Goal: Task Accomplishment & Management: Complete application form

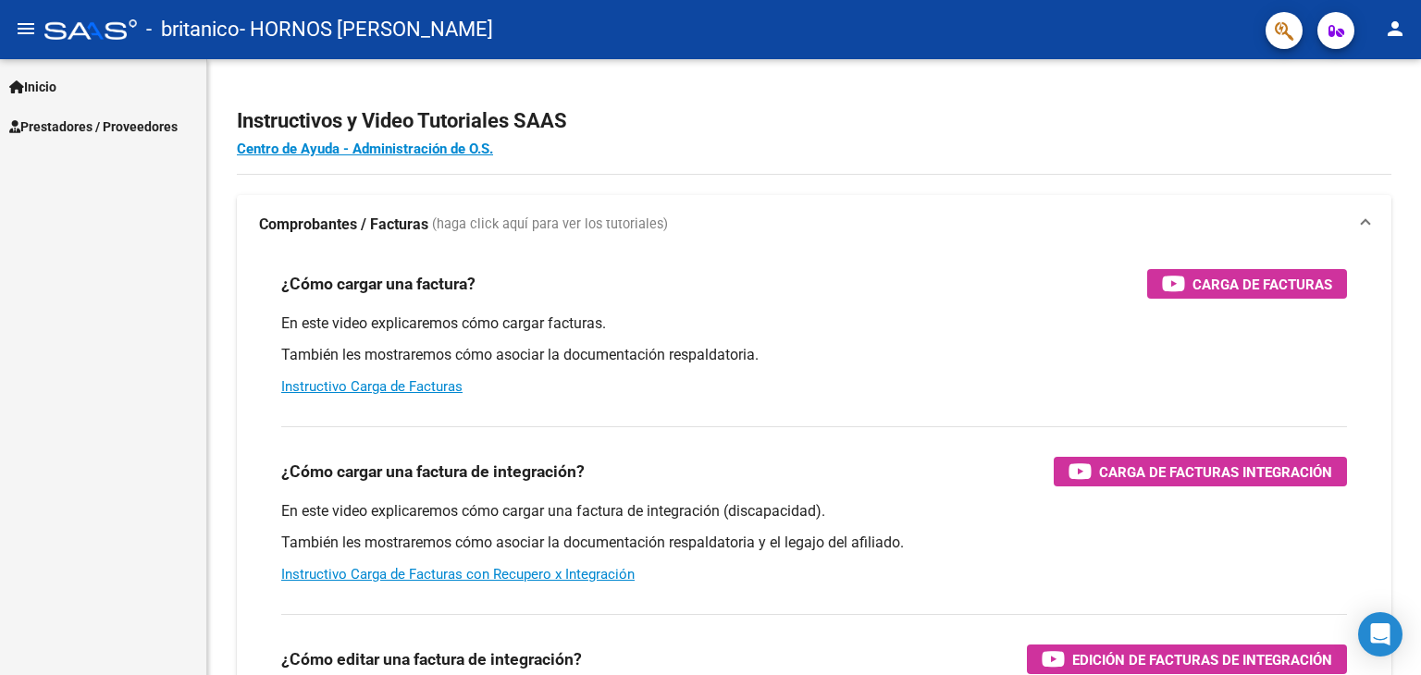
click at [145, 117] on span "Prestadores / Proveedores" at bounding box center [93, 127] width 168 height 20
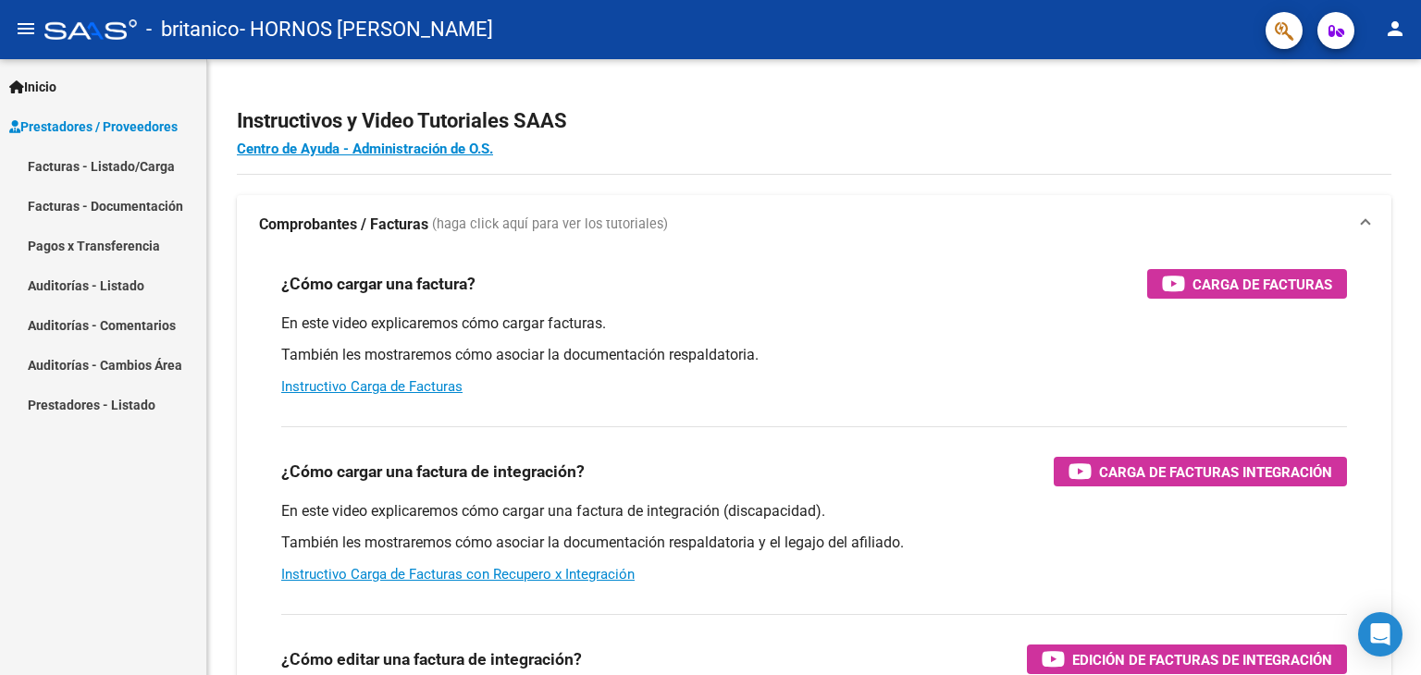
click at [119, 167] on link "Facturas - Listado/Carga" at bounding box center [103, 166] width 206 height 40
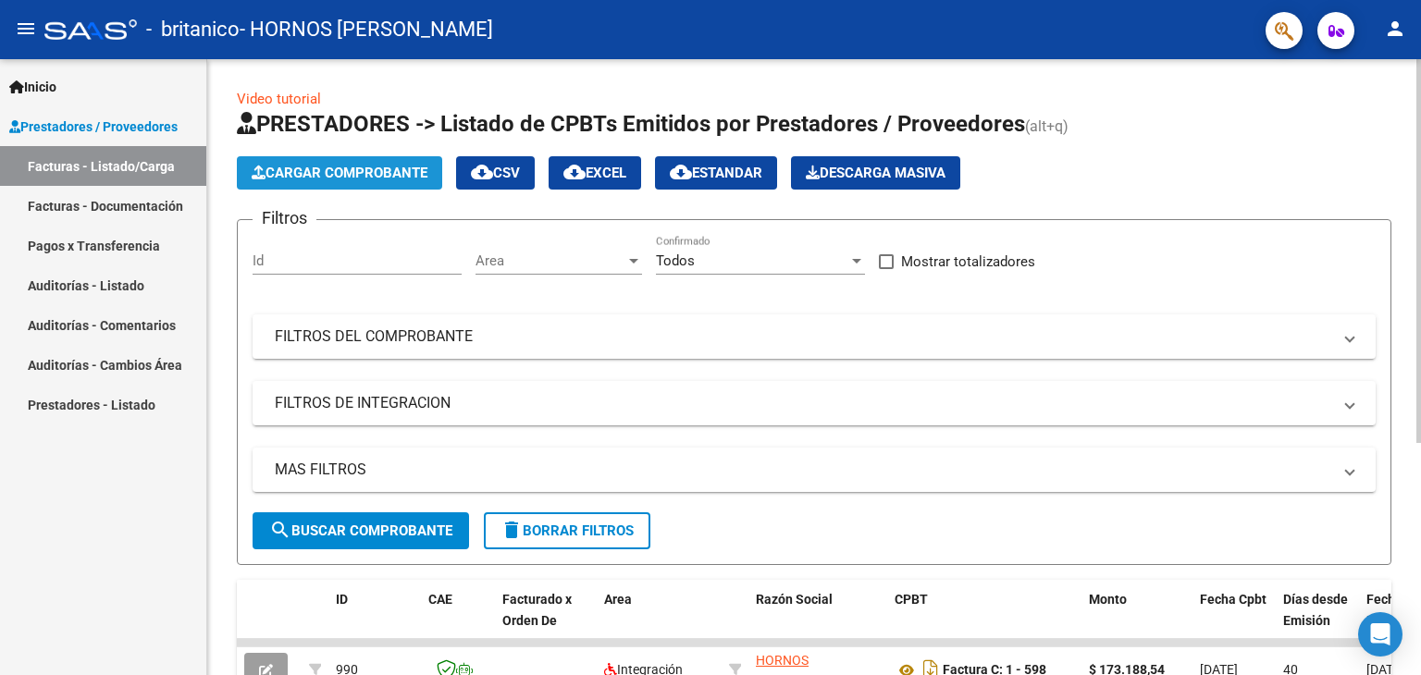
click at [373, 174] on span "Cargar Comprobante" at bounding box center [340, 173] width 176 height 17
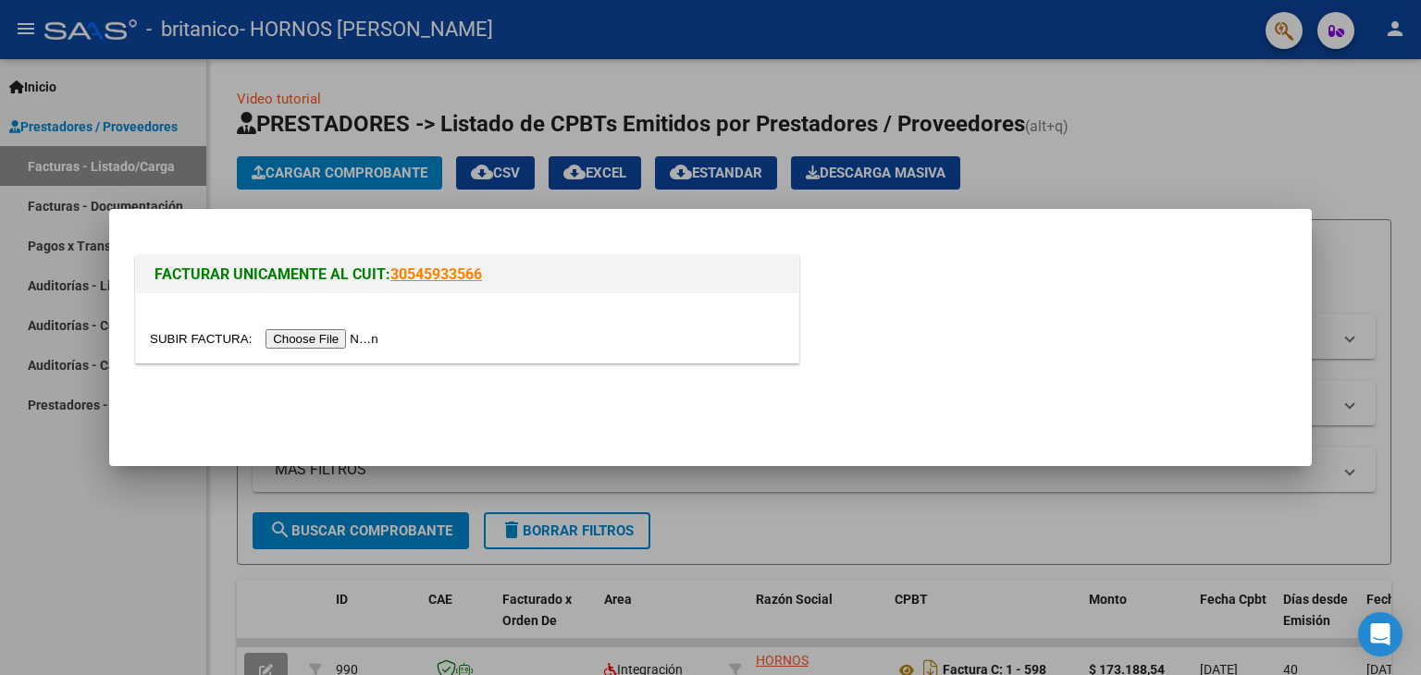
click at [298, 337] on input "file" at bounding box center [267, 338] width 234 height 19
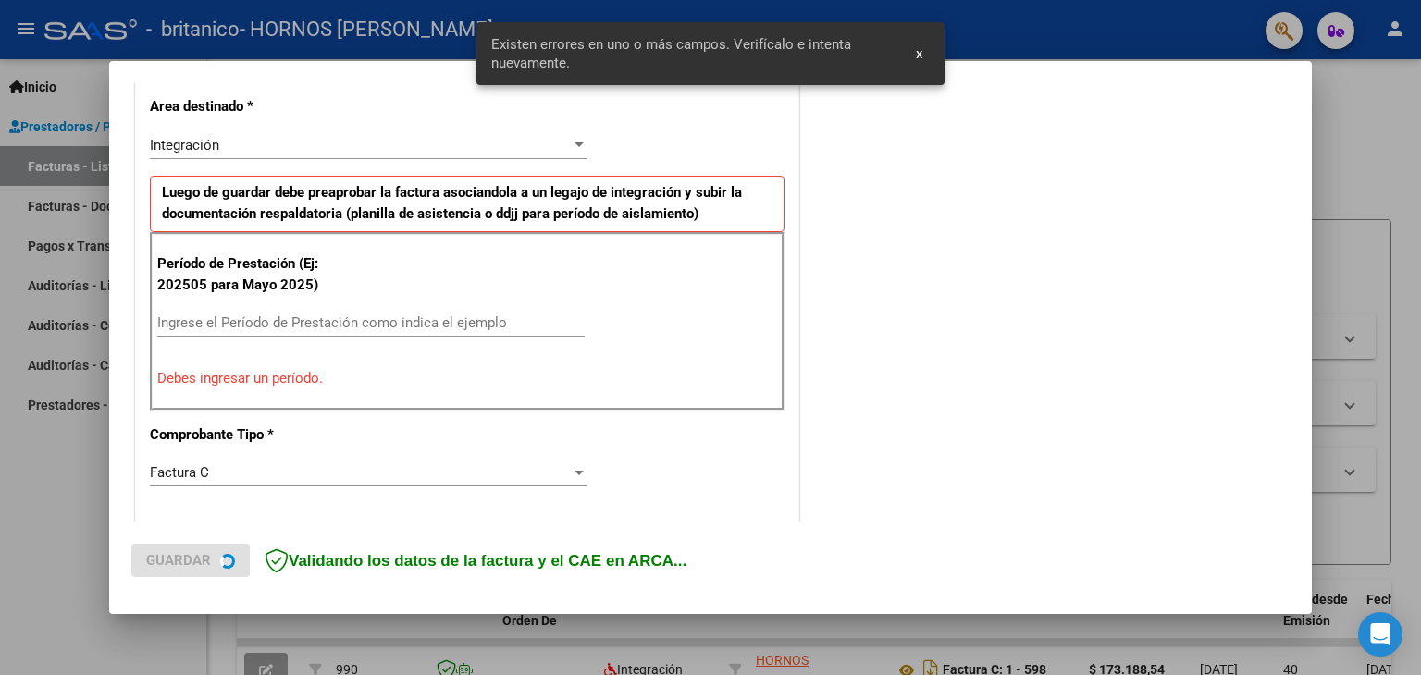
scroll to position [423, 0]
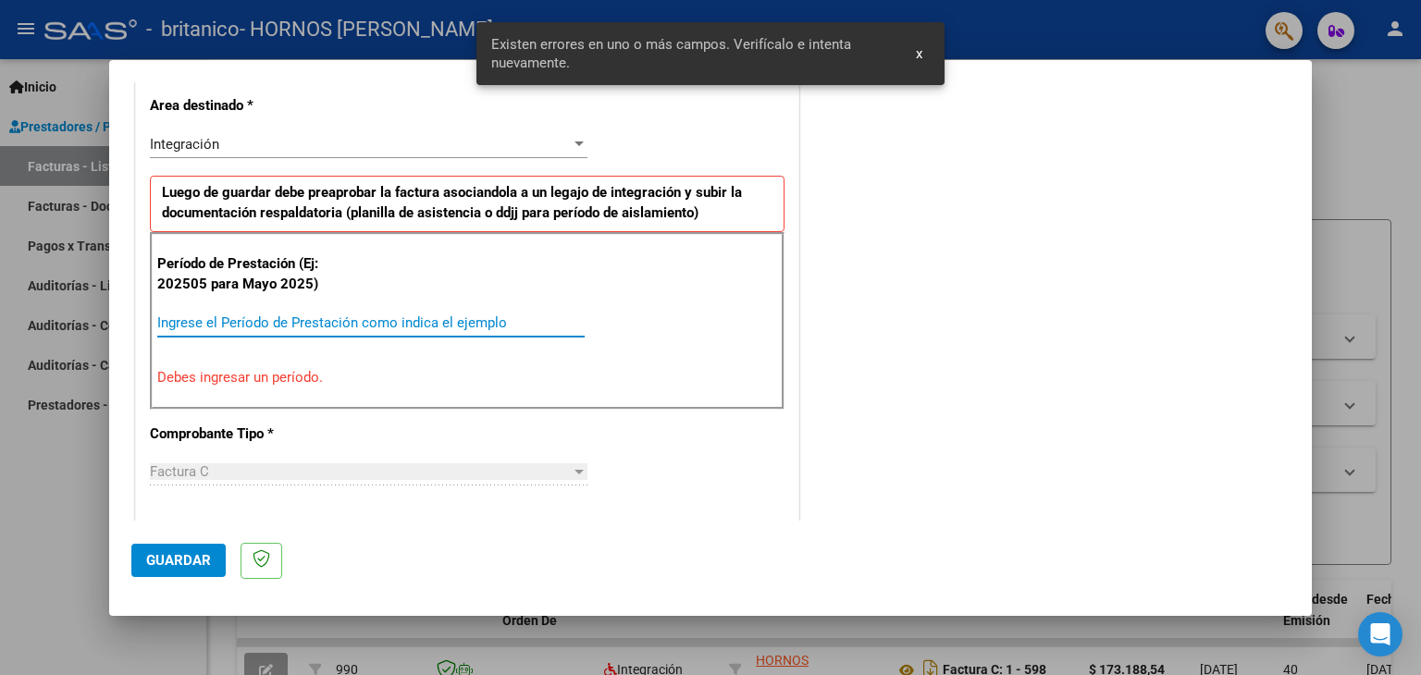
click at [270, 326] on input "Ingrese el Período de Prestación como indica el ejemplo" at bounding box center [370, 322] width 427 height 17
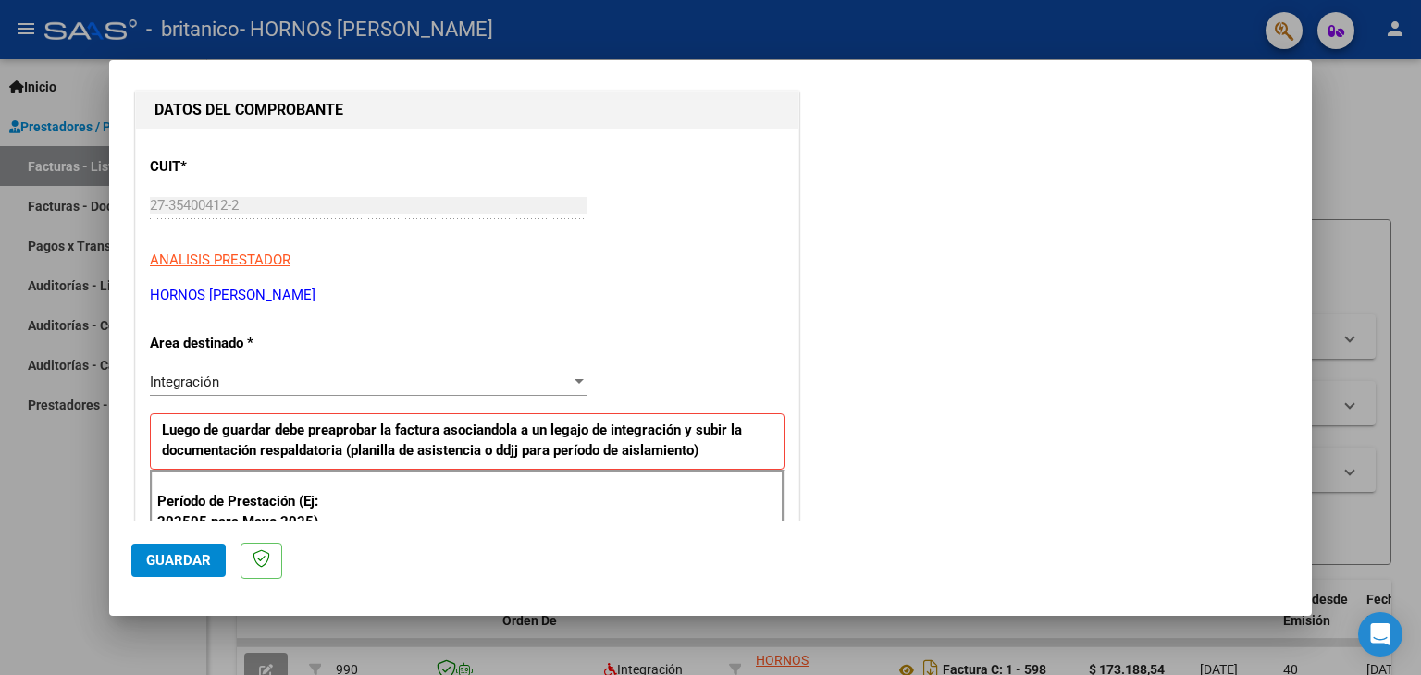
scroll to position [277, 0]
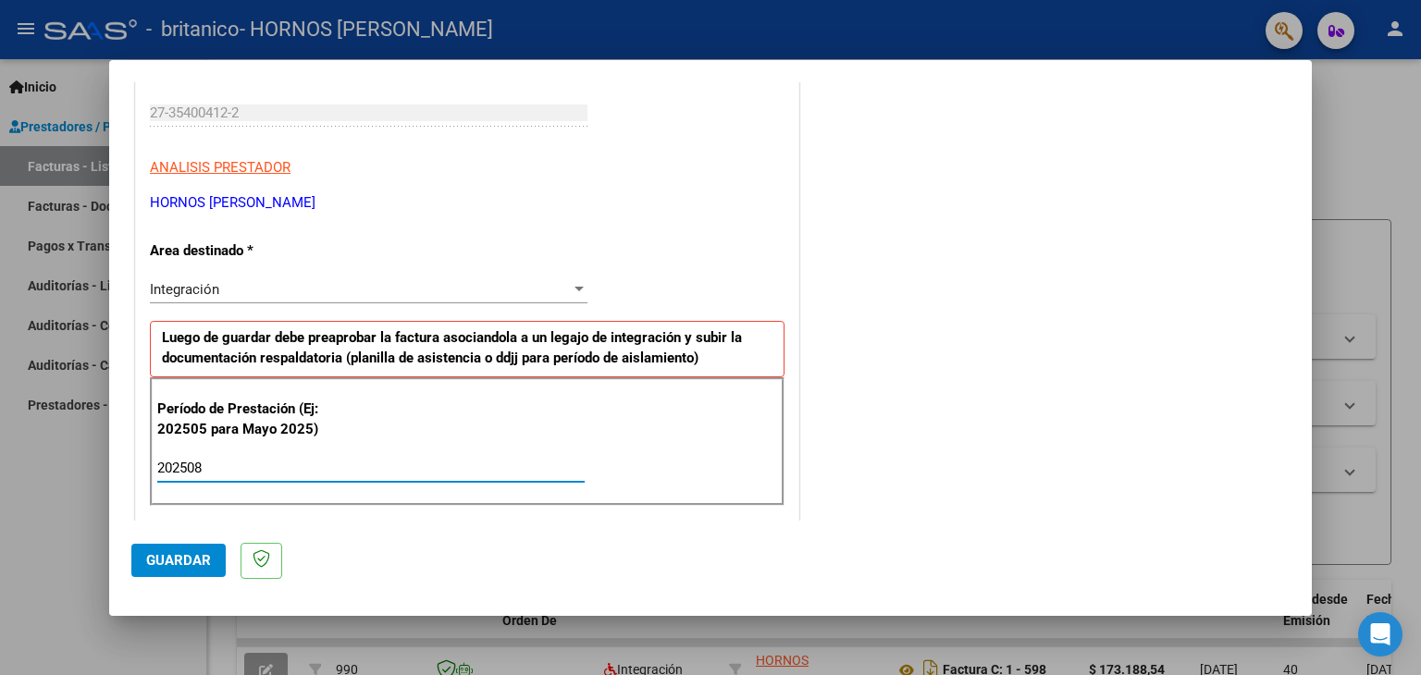
type input "202508"
click at [722, 415] on div "Período de Prestación (Ej: 202505 para Mayo 2025) 202508 Ingrese el Período de …" at bounding box center [467, 441] width 634 height 129
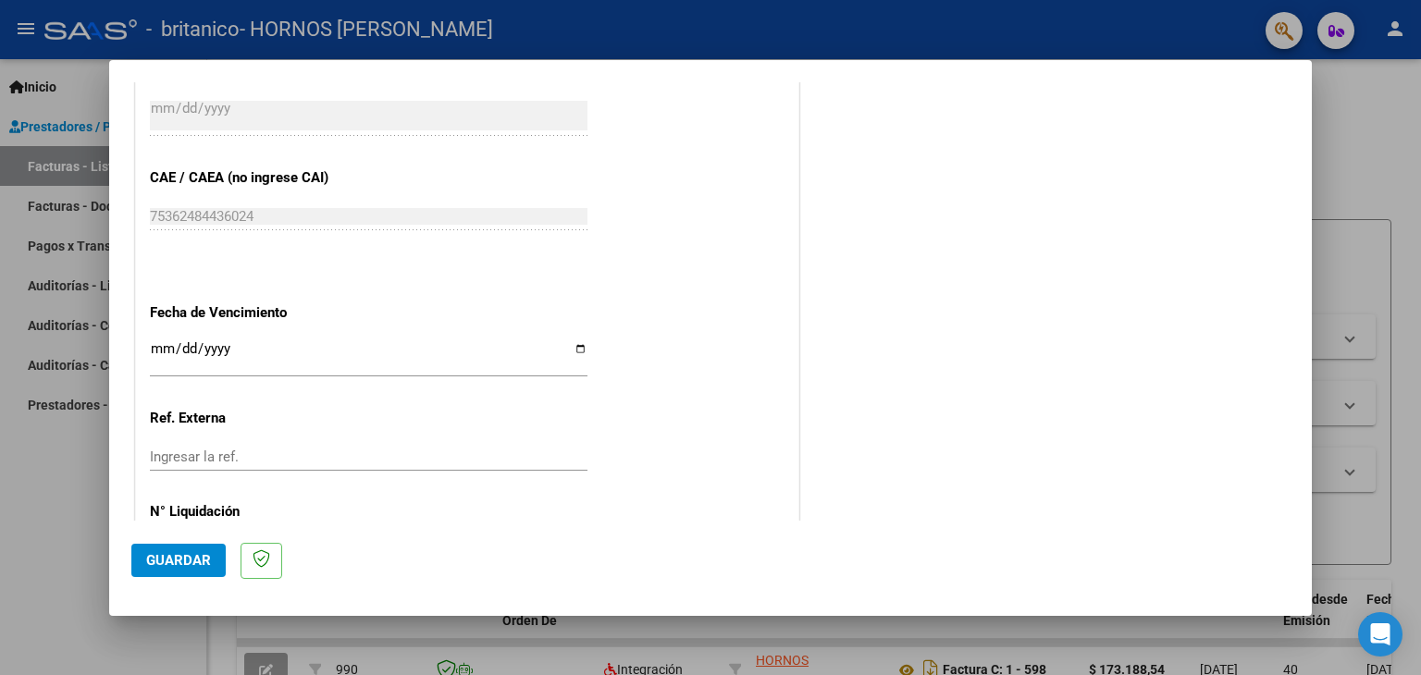
scroll to position [1187, 0]
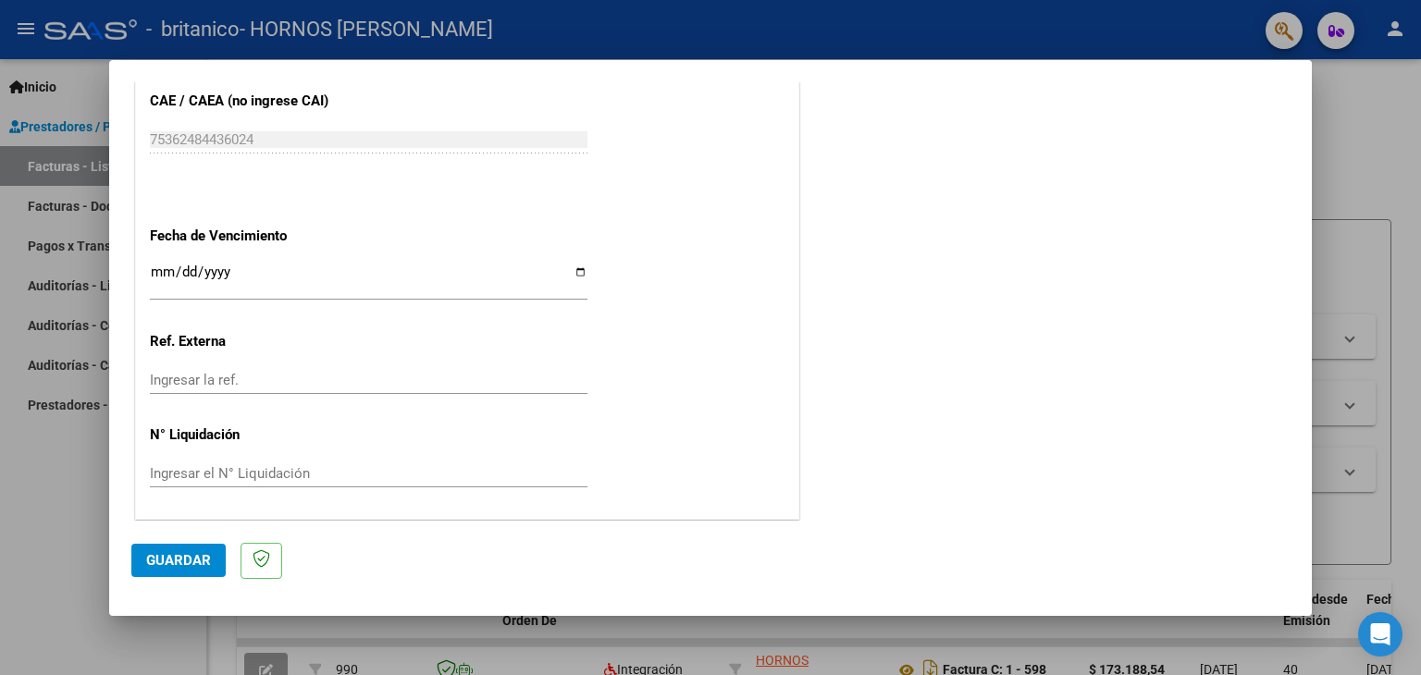
click at [167, 562] on span "Guardar" at bounding box center [178, 560] width 65 height 17
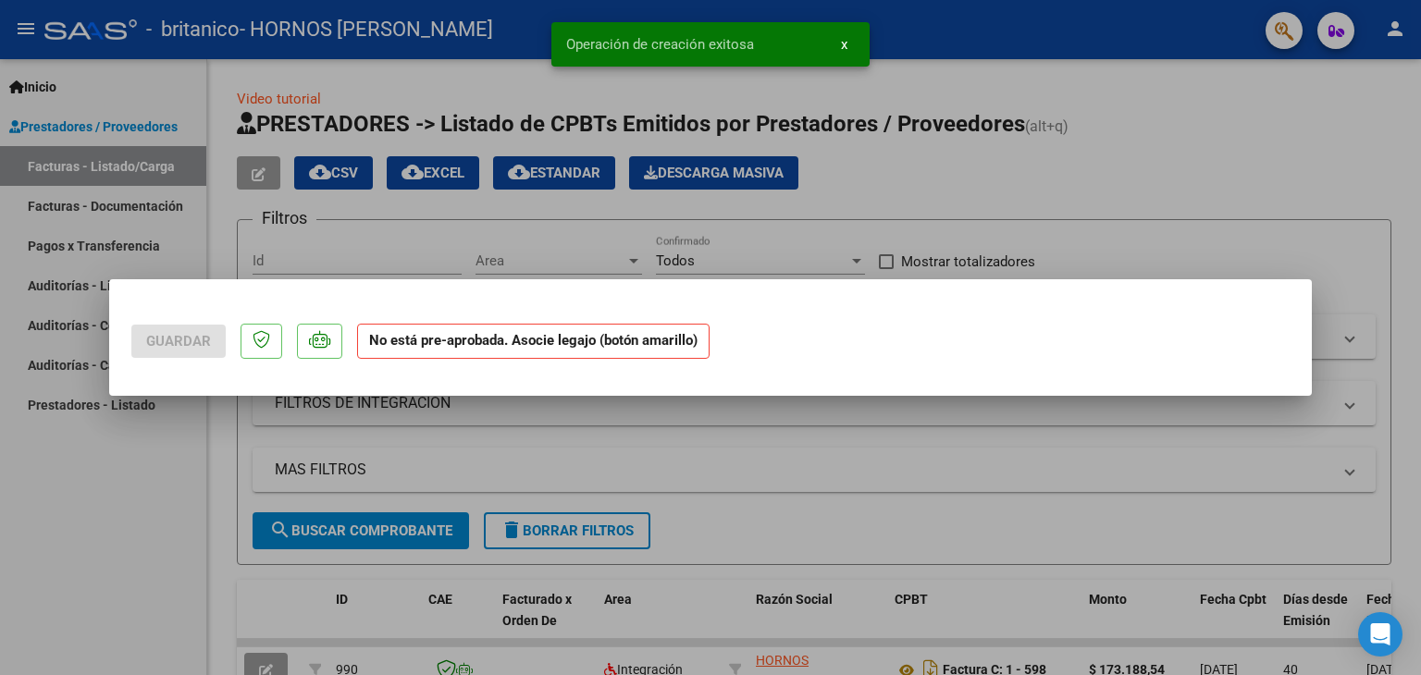
scroll to position [0, 0]
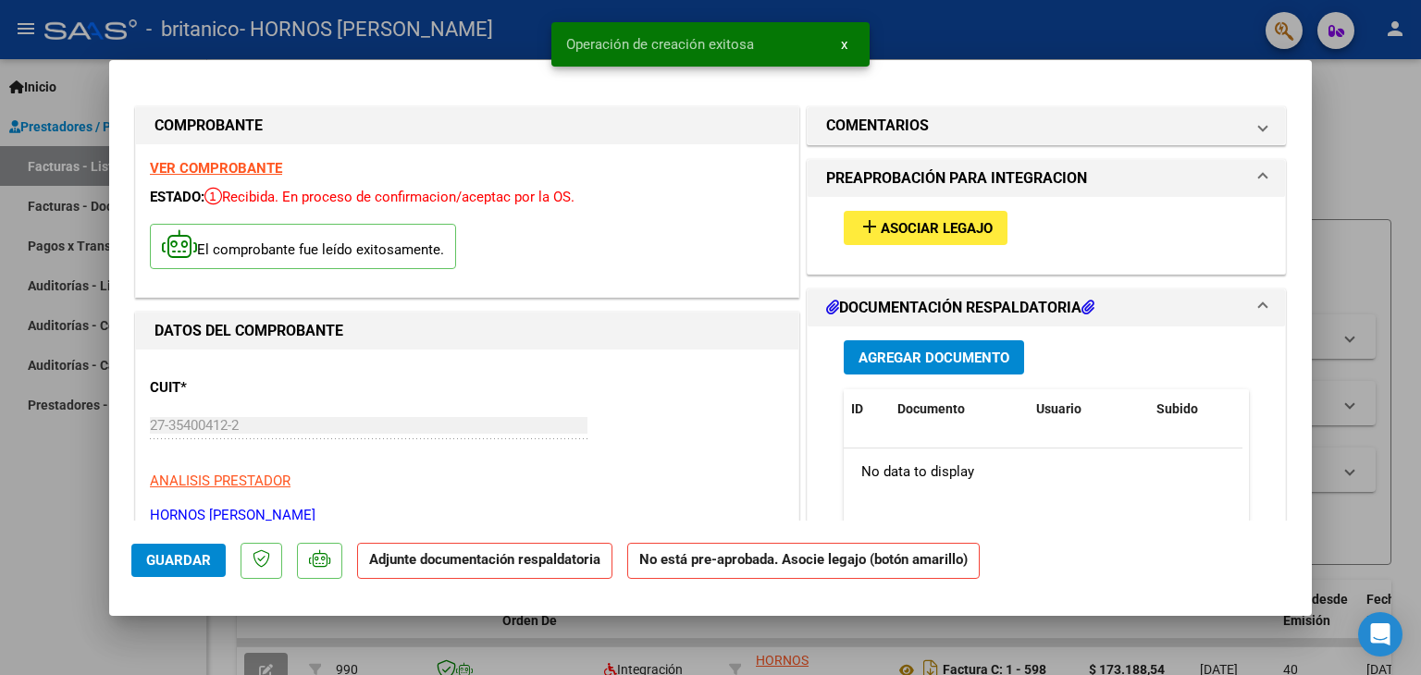
click at [969, 221] on span "Asociar Legajo" at bounding box center [937, 228] width 112 height 17
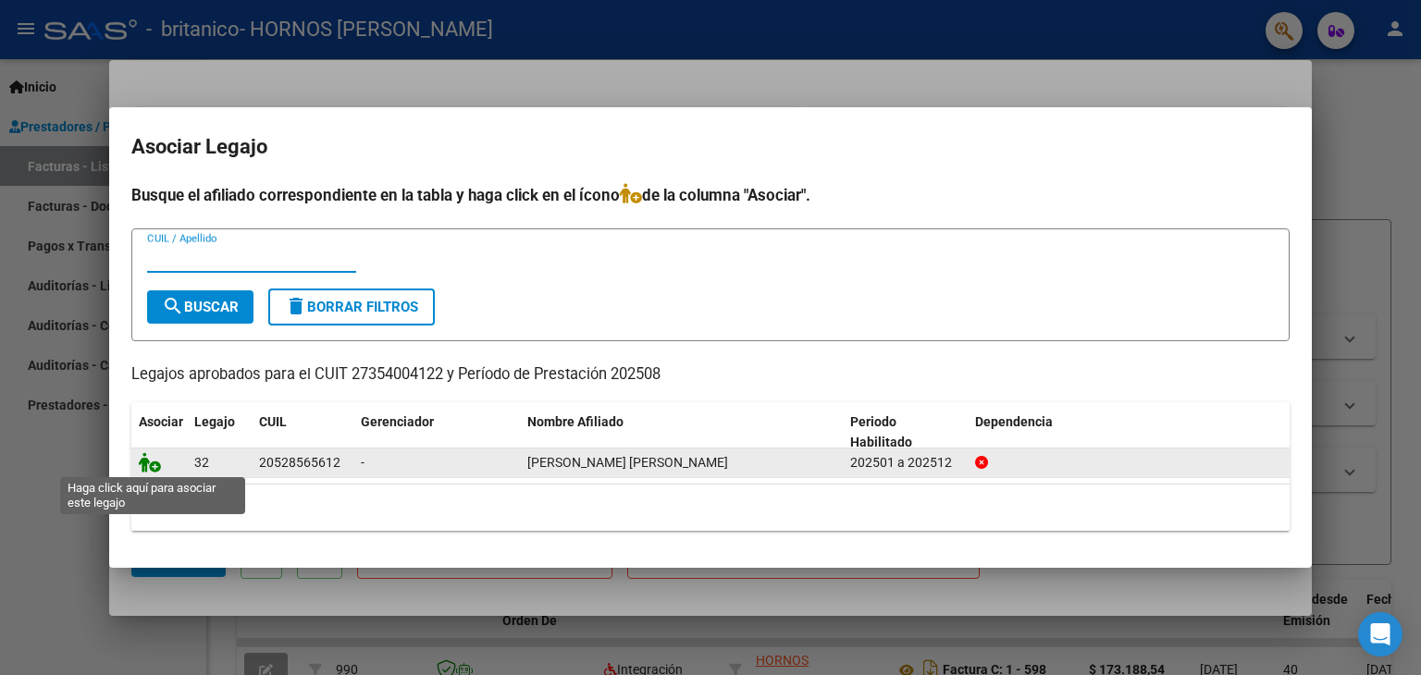
click at [151, 464] on icon at bounding box center [150, 462] width 22 height 20
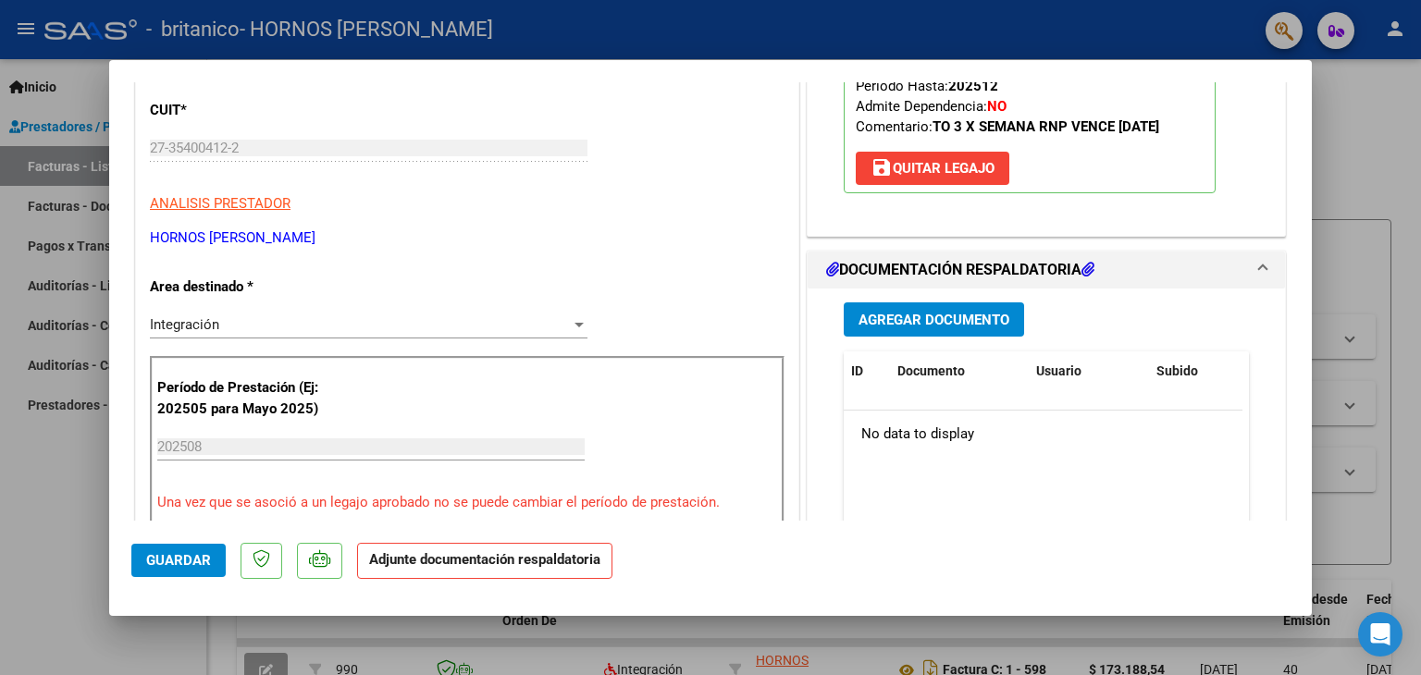
scroll to position [462, 0]
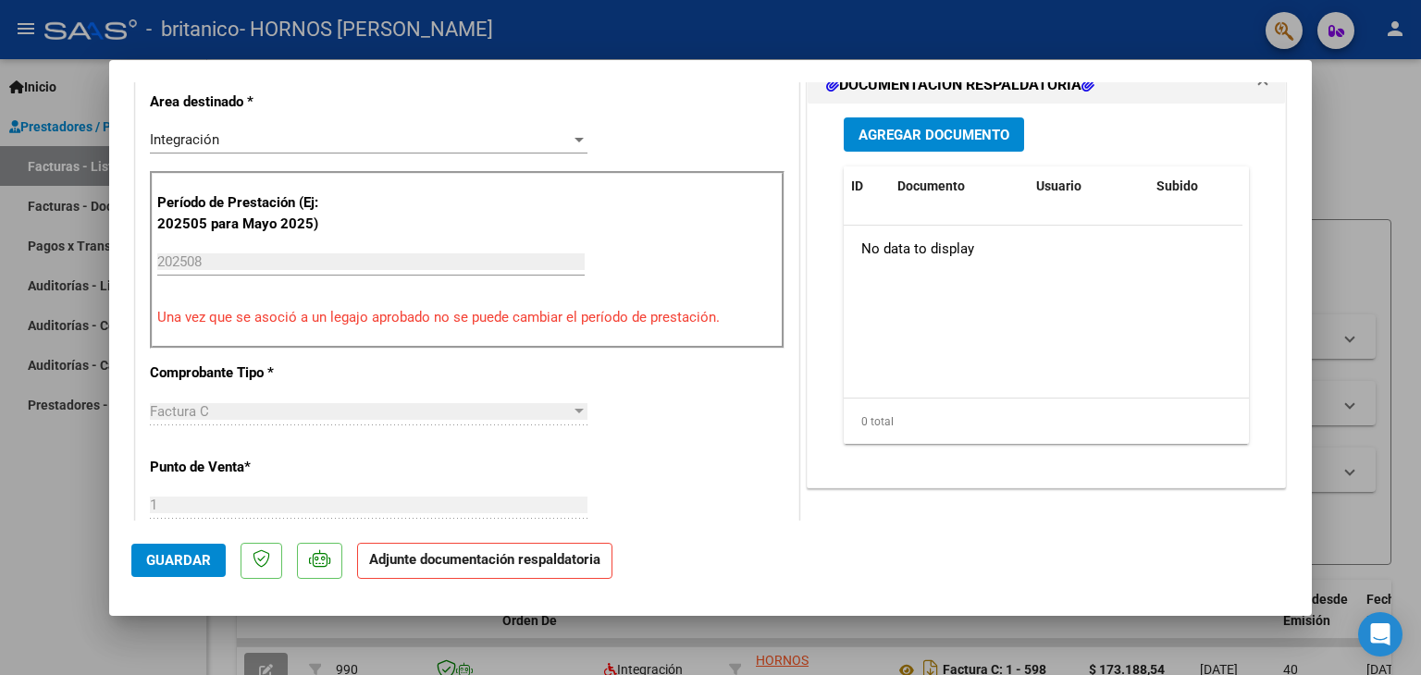
click at [926, 127] on span "Agregar Documento" at bounding box center [933, 135] width 151 height 17
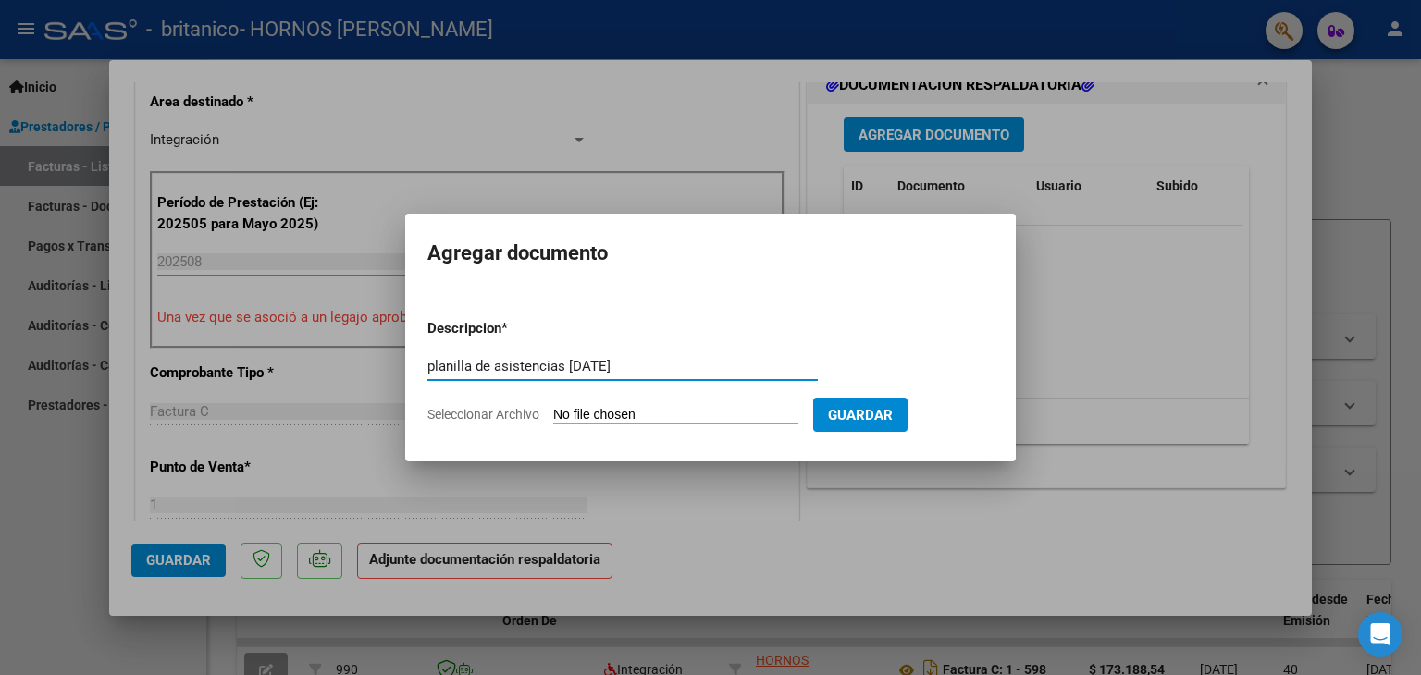
type input "planilla de asistencias [DATE]"
click at [579, 415] on input "Seleccionar Archivo" at bounding box center [675, 416] width 245 height 18
type input "C:\fakepath\Planilla de asistencia agosto 2025 - Valentino Ayala.pdf"
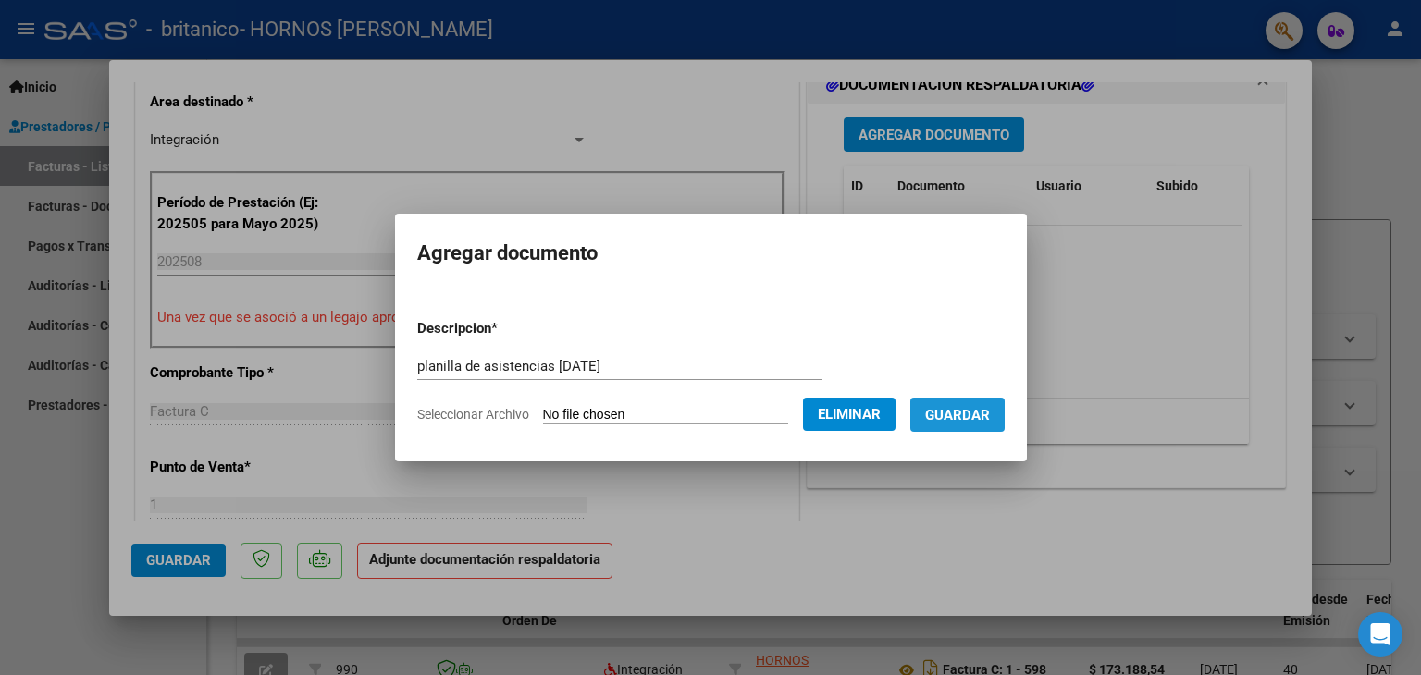
click at [986, 412] on span "Guardar" at bounding box center [957, 415] width 65 height 17
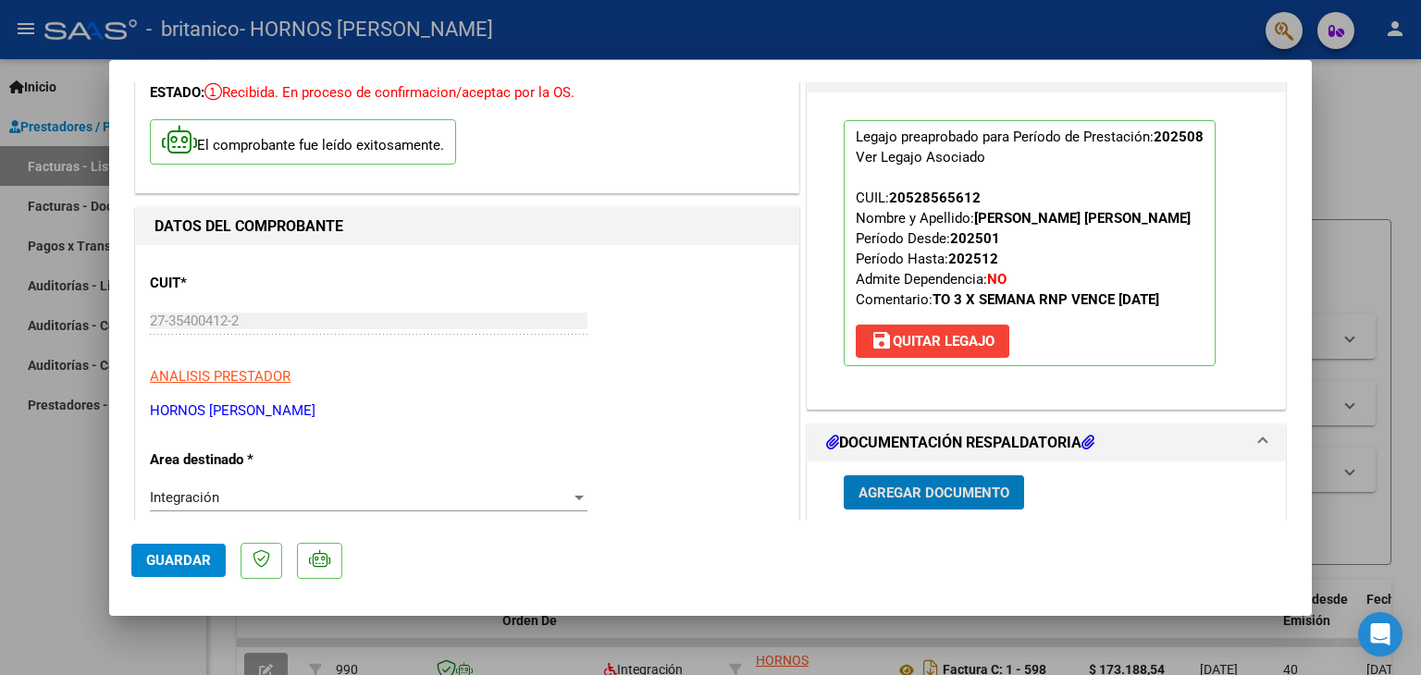
scroll to position [0, 0]
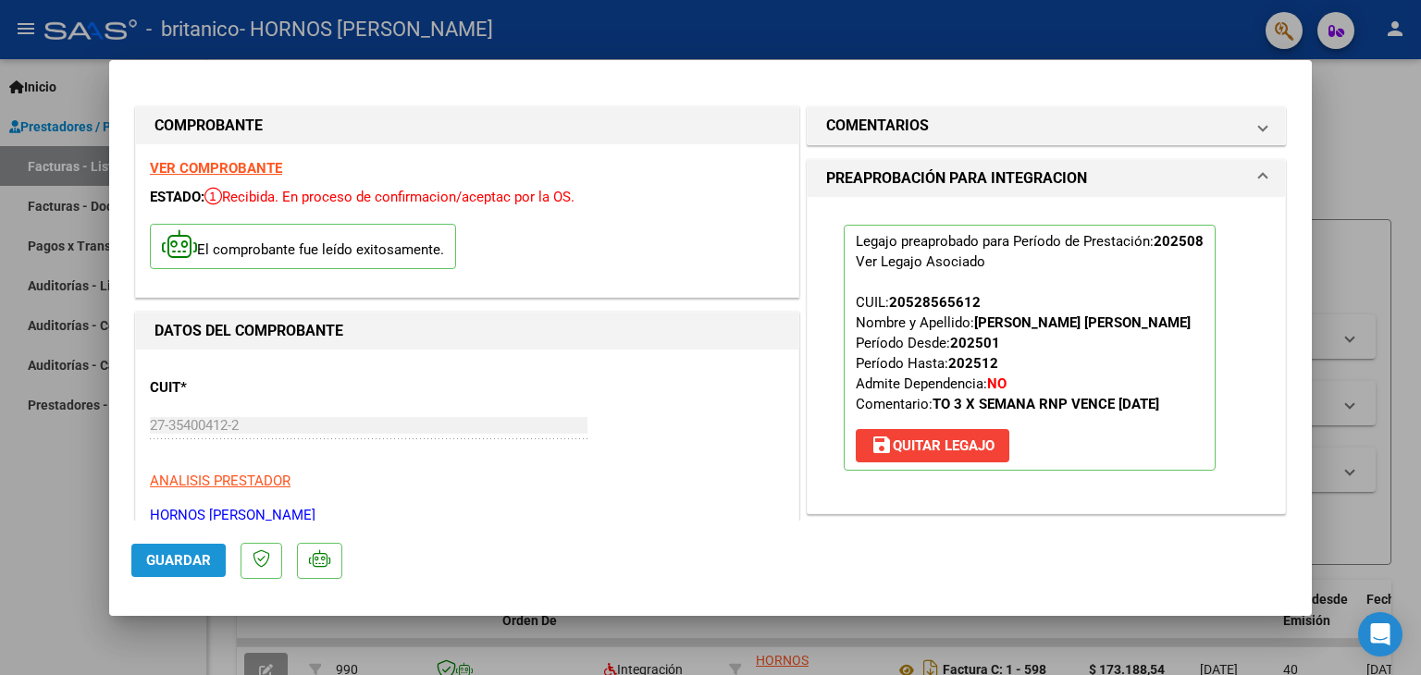
click at [156, 561] on span "Guardar" at bounding box center [178, 560] width 65 height 17
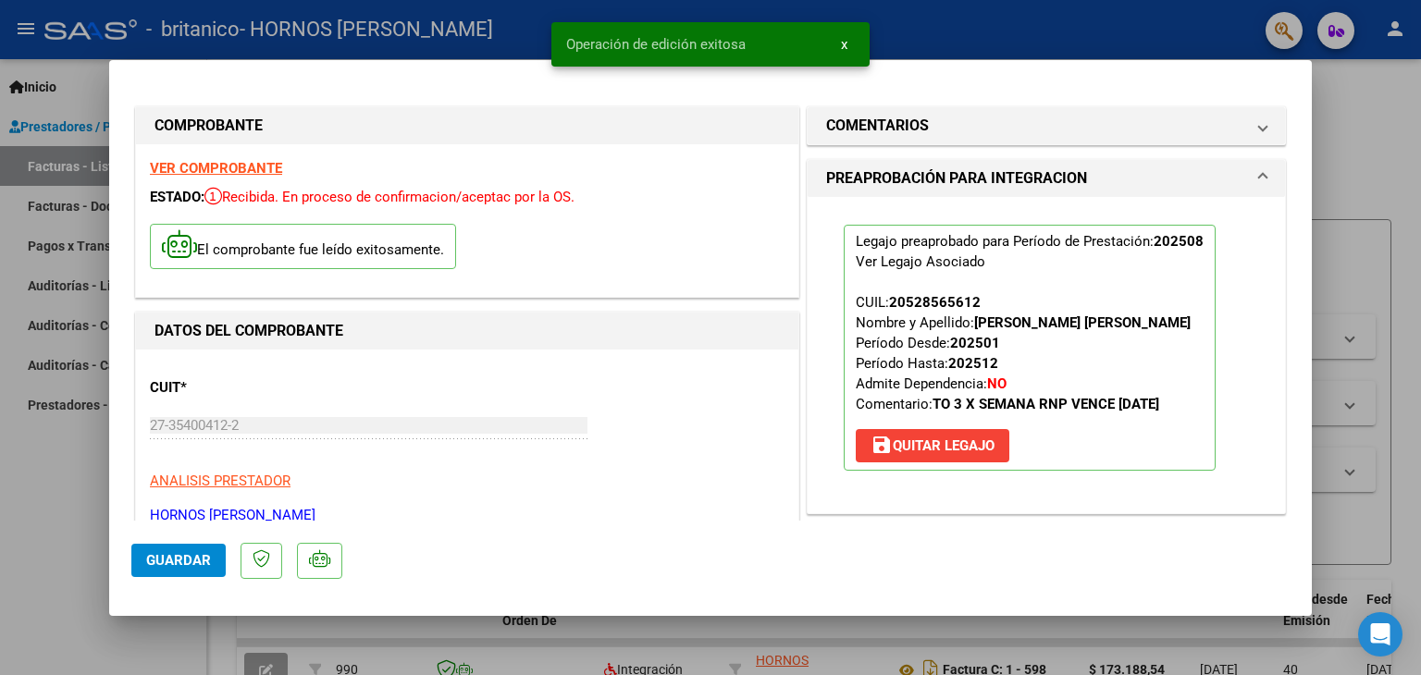
click at [1340, 168] on div at bounding box center [710, 337] width 1421 height 675
type input "$ 0,00"
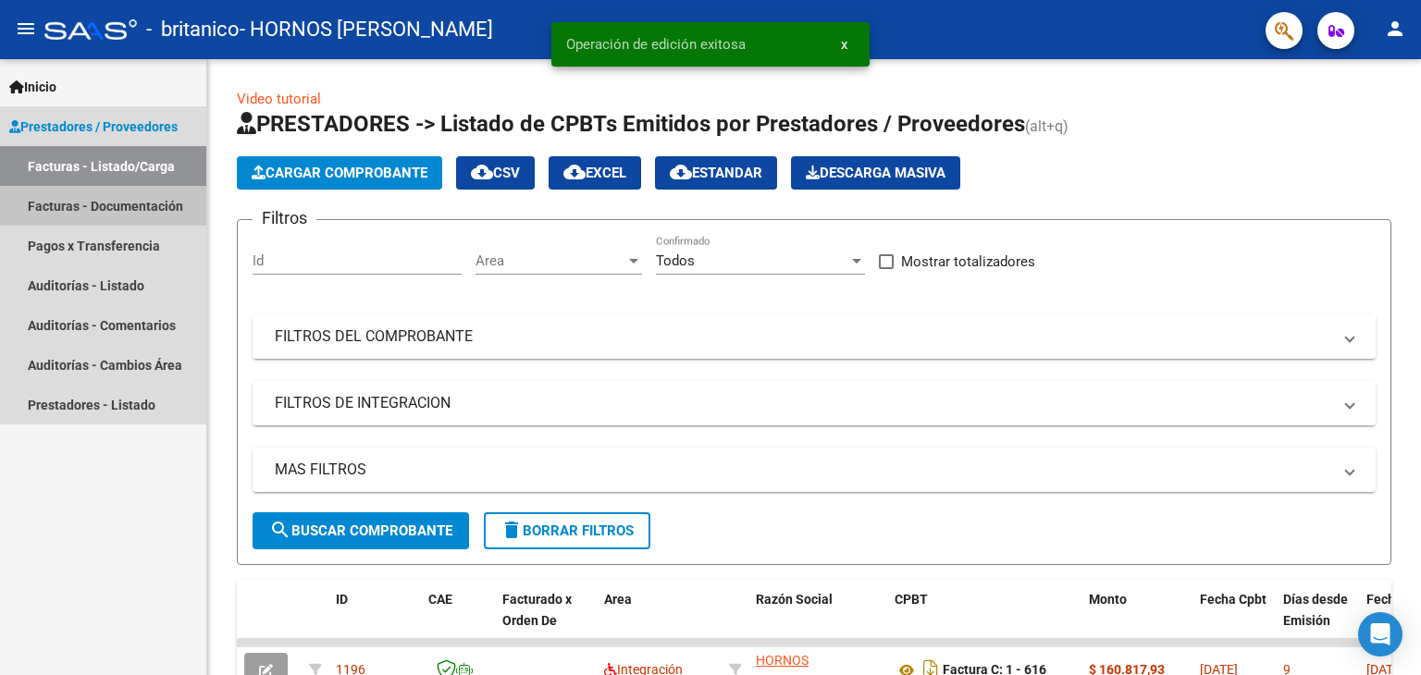
click at [150, 205] on link "Facturas - Documentación" at bounding box center [103, 206] width 206 height 40
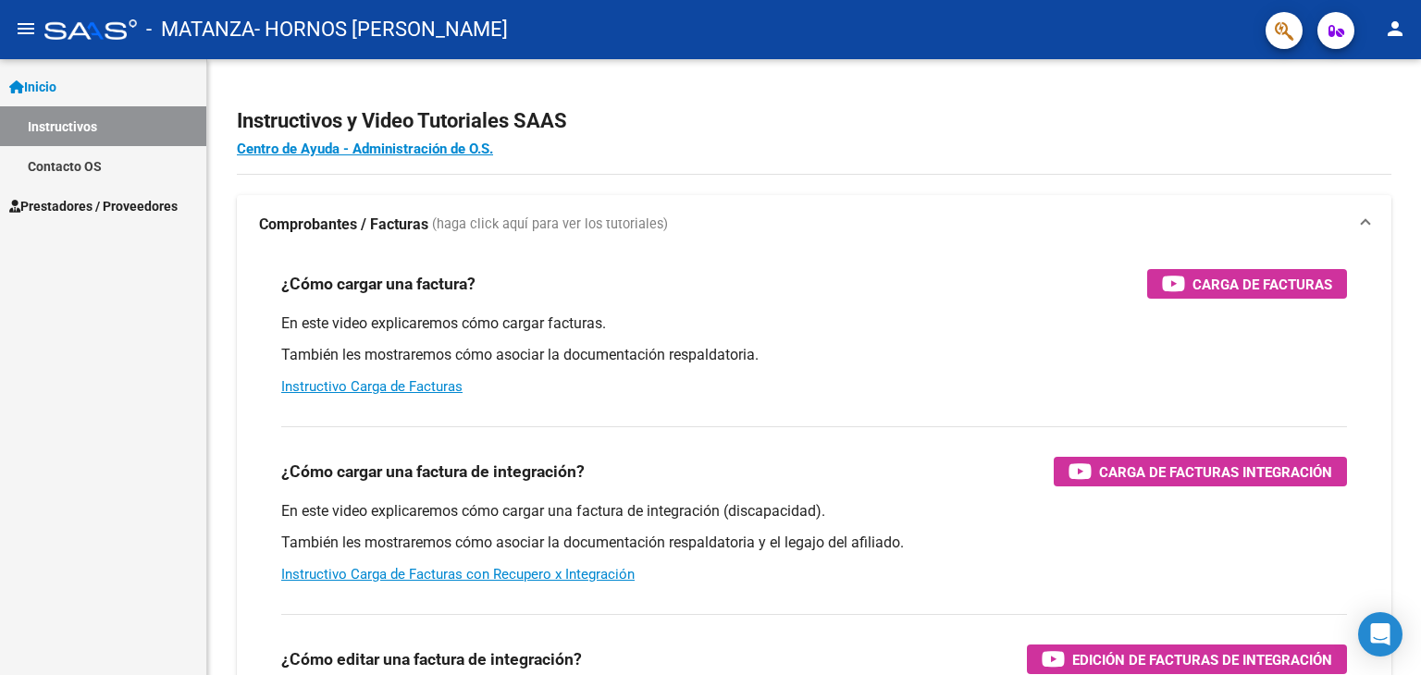
click at [67, 85] on link "Inicio" at bounding box center [103, 87] width 206 height 40
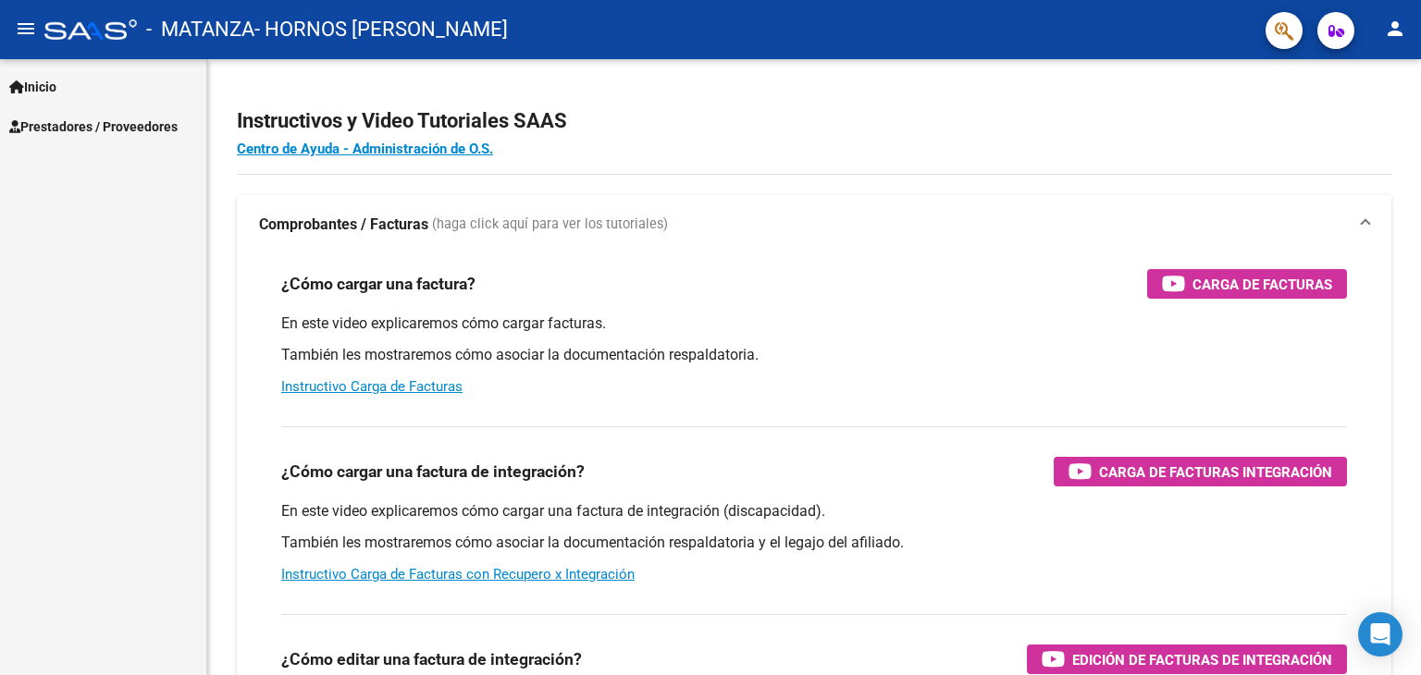
click at [111, 134] on span "Prestadores / Proveedores" at bounding box center [93, 127] width 168 height 20
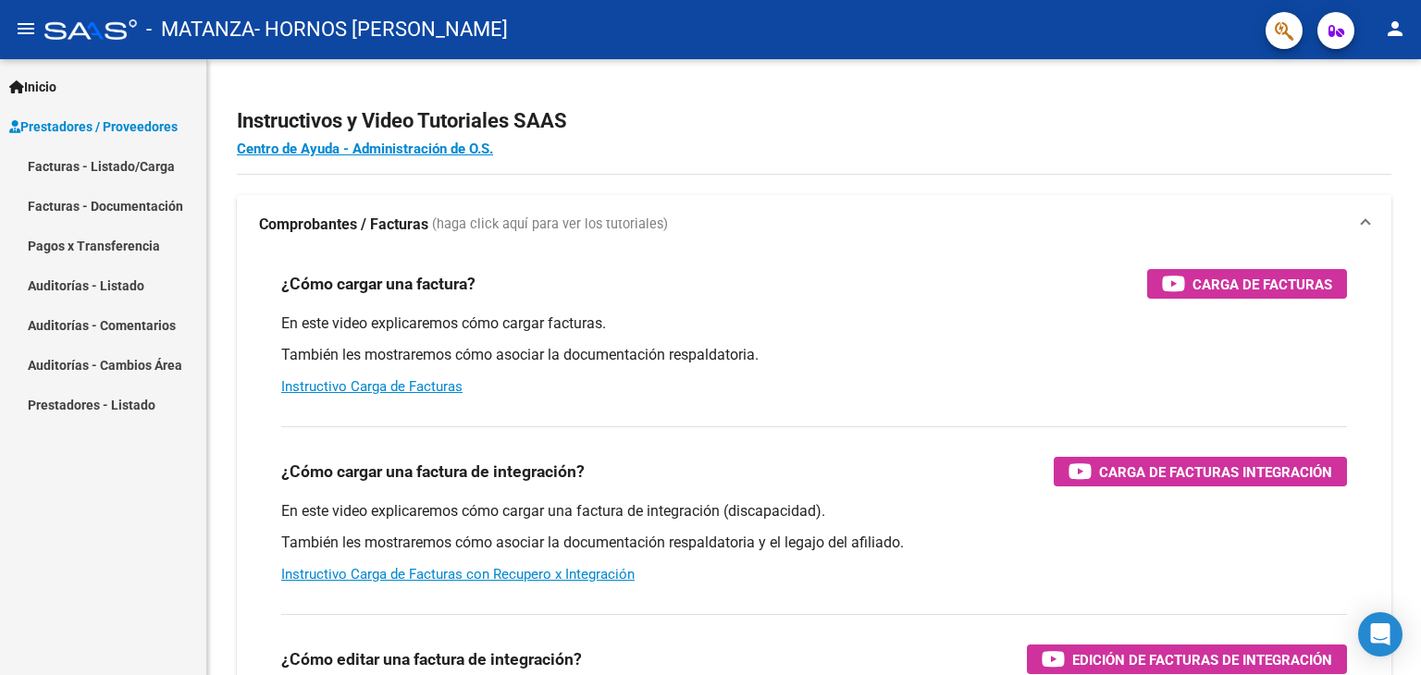
click at [142, 166] on link "Facturas - Listado/Carga" at bounding box center [103, 166] width 206 height 40
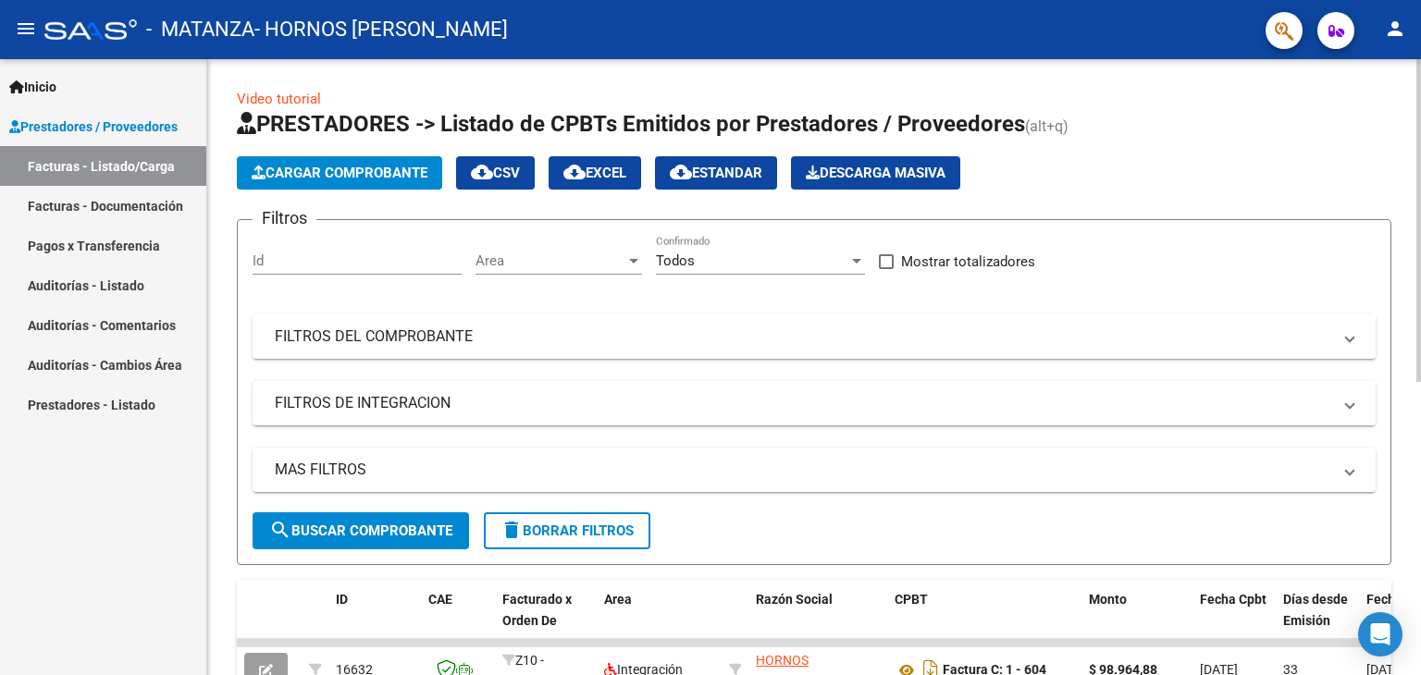
click at [351, 179] on span "Cargar Comprobante" at bounding box center [340, 173] width 176 height 17
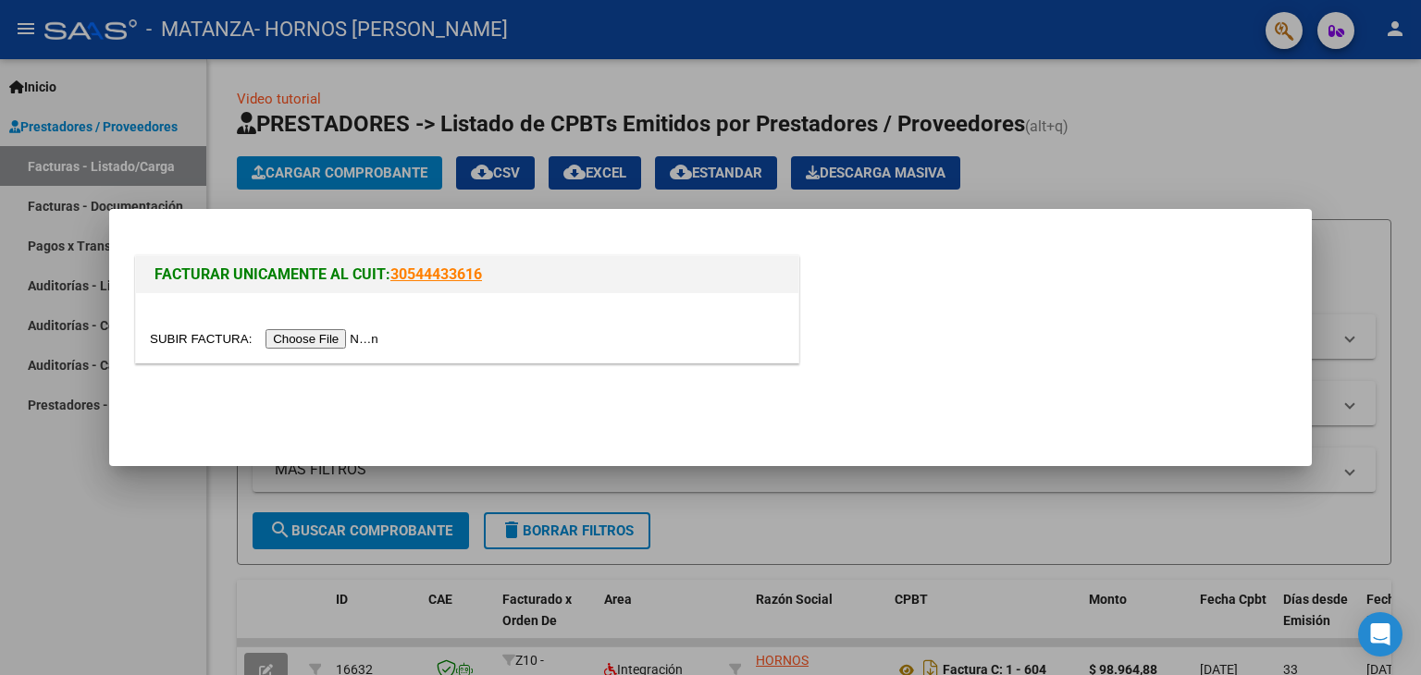
click at [340, 346] on input "file" at bounding box center [267, 338] width 234 height 19
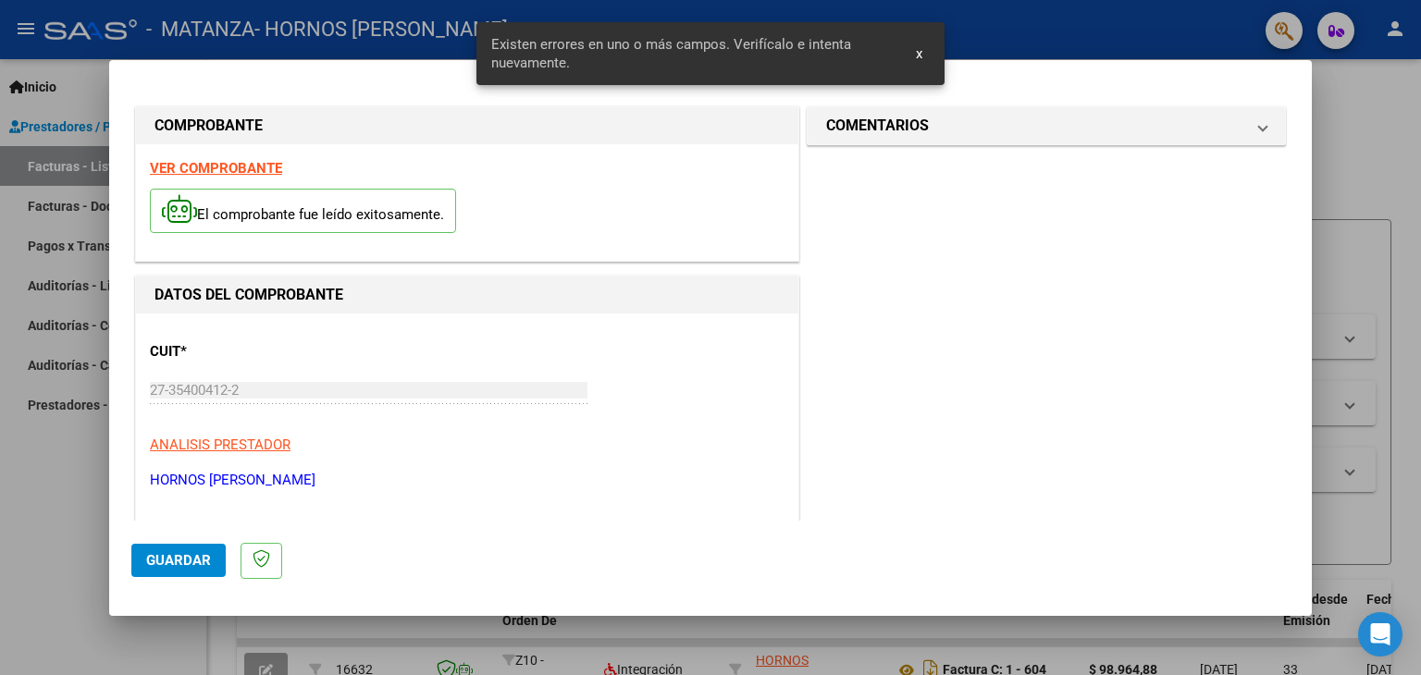
scroll to position [423, 0]
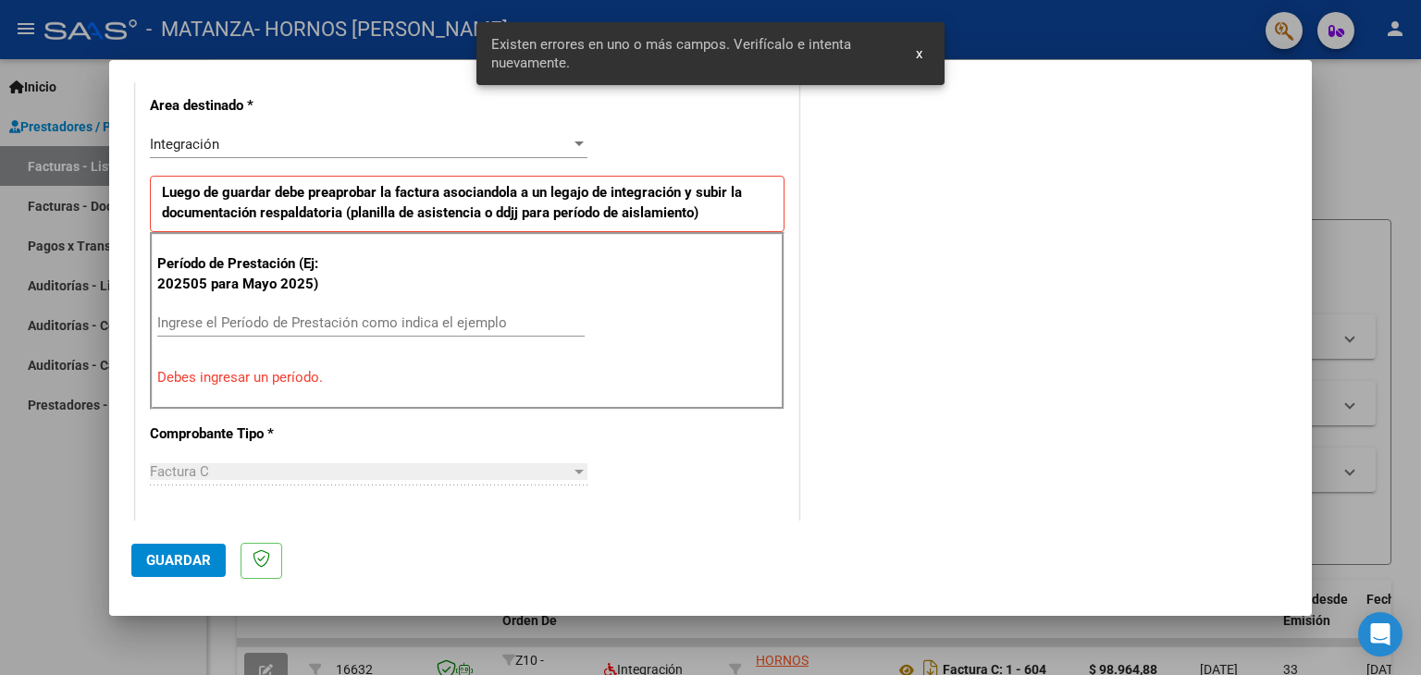
click at [228, 314] on input "Ingrese el Período de Prestación como indica el ejemplo" at bounding box center [370, 322] width 427 height 17
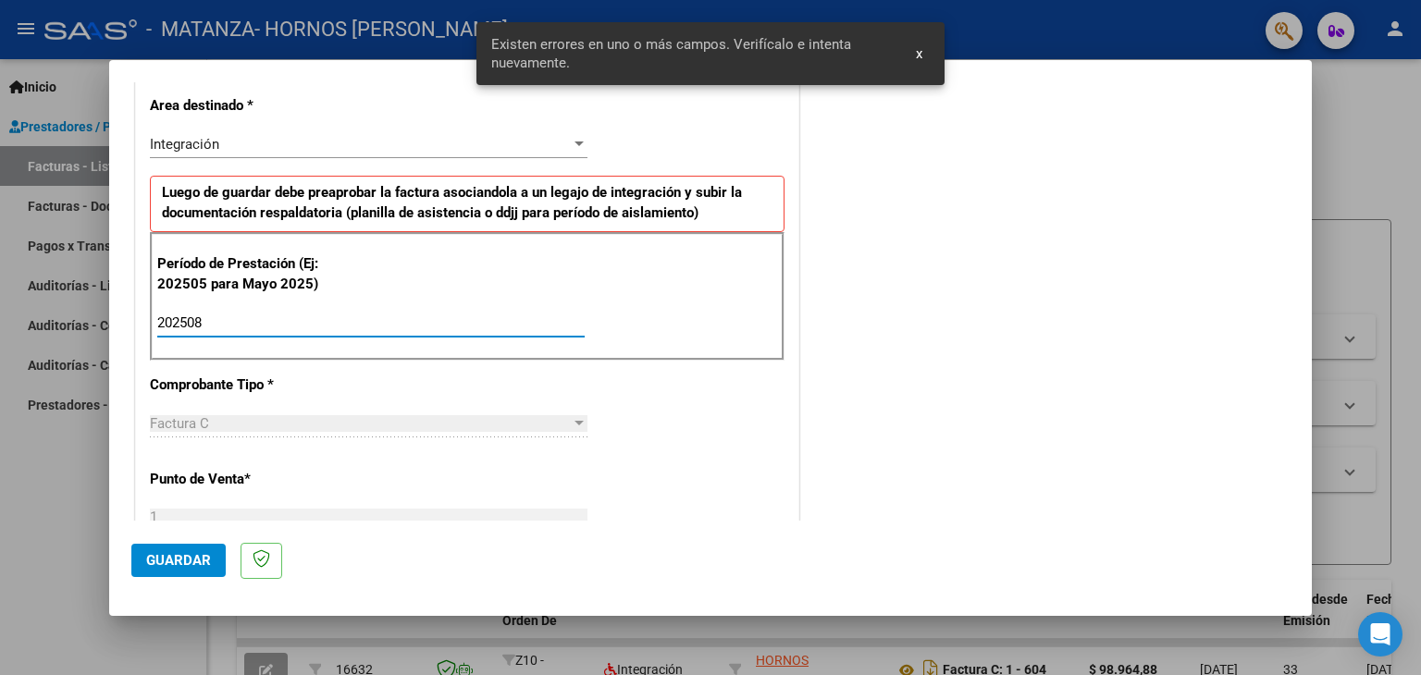
type input "202508"
click at [729, 452] on div "CUIT * 27-35400412-2 Ingresar CUIT ANALISIS PRESTADOR HORNOS [PERSON_NAME] Area…" at bounding box center [467, 587] width 662 height 1392
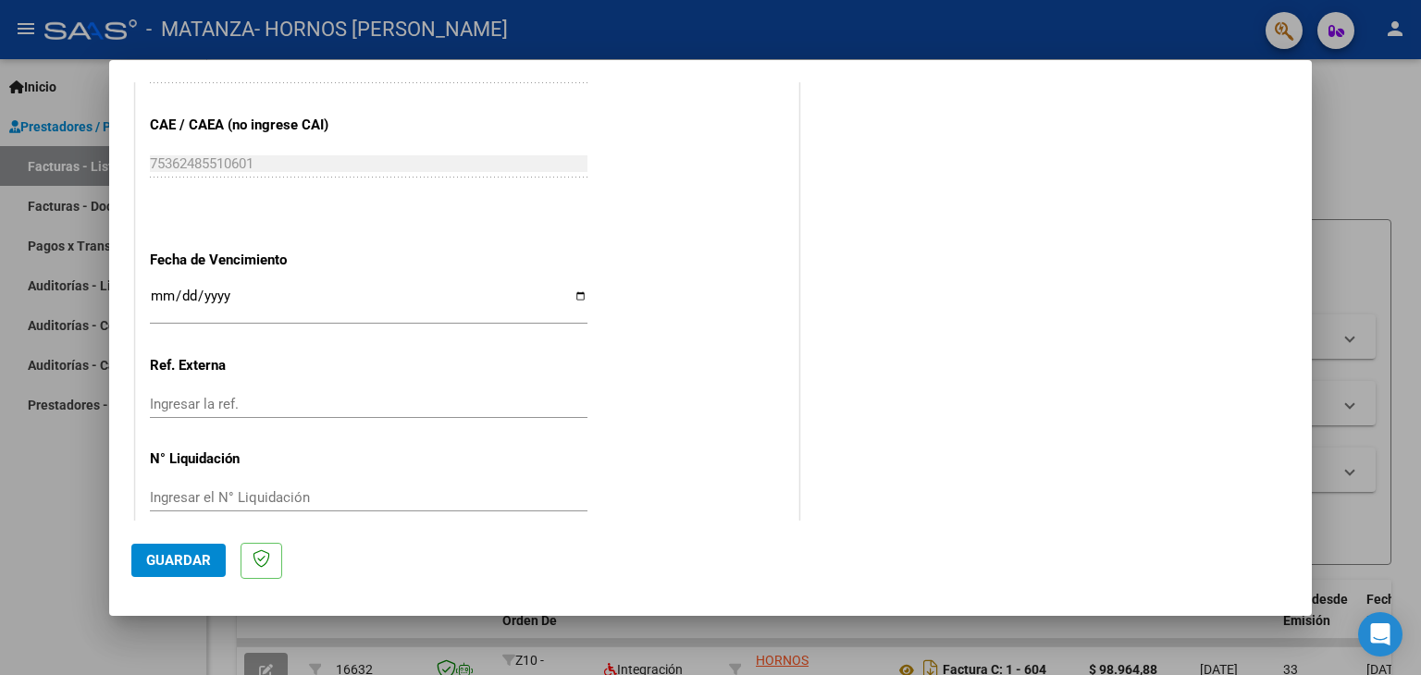
scroll to position [1187, 0]
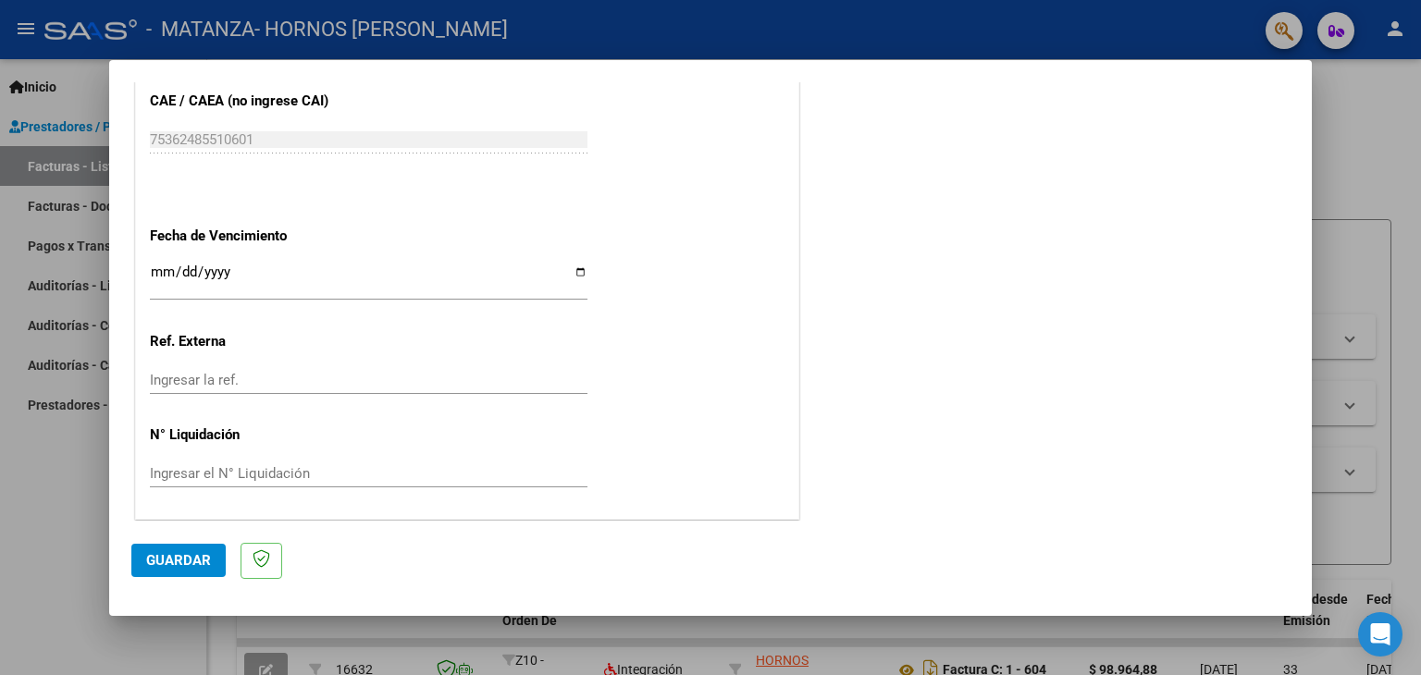
click at [181, 559] on span "Guardar" at bounding box center [178, 560] width 65 height 17
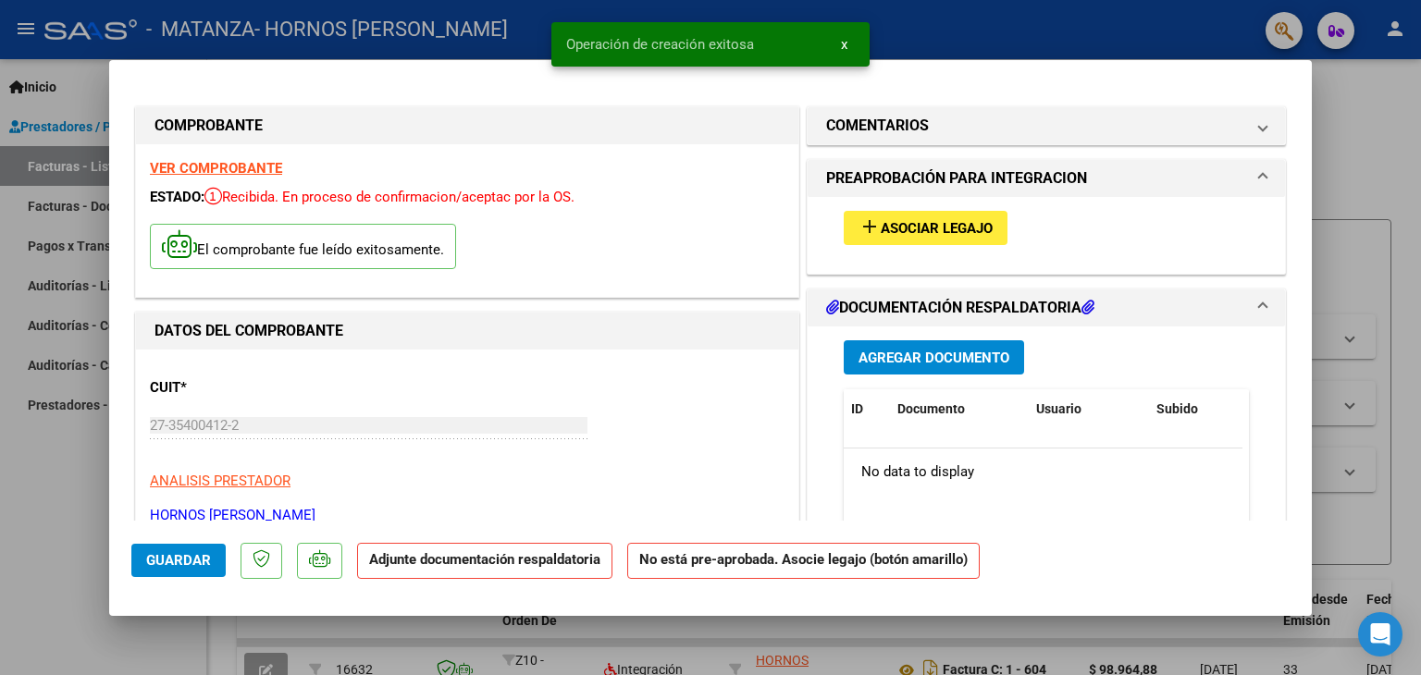
click at [954, 225] on span "Asociar Legajo" at bounding box center [937, 228] width 112 height 17
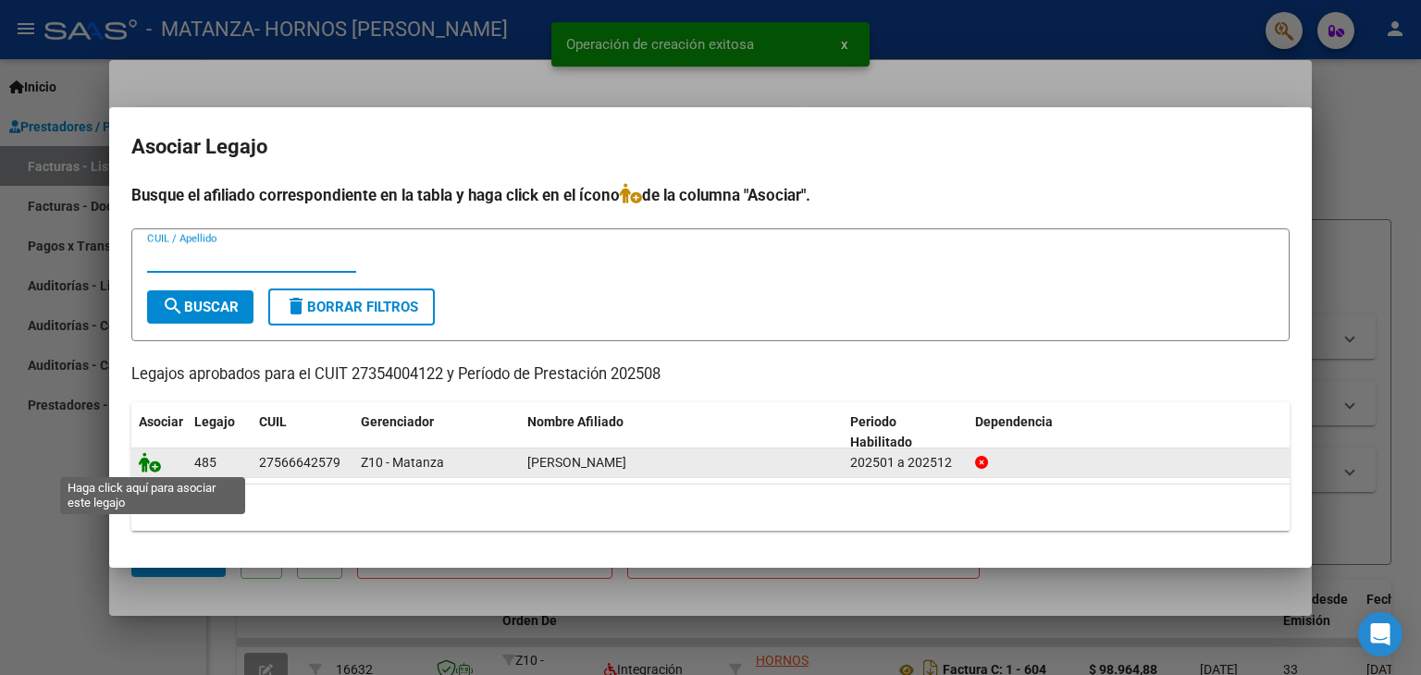
click at [148, 465] on icon at bounding box center [150, 462] width 22 height 20
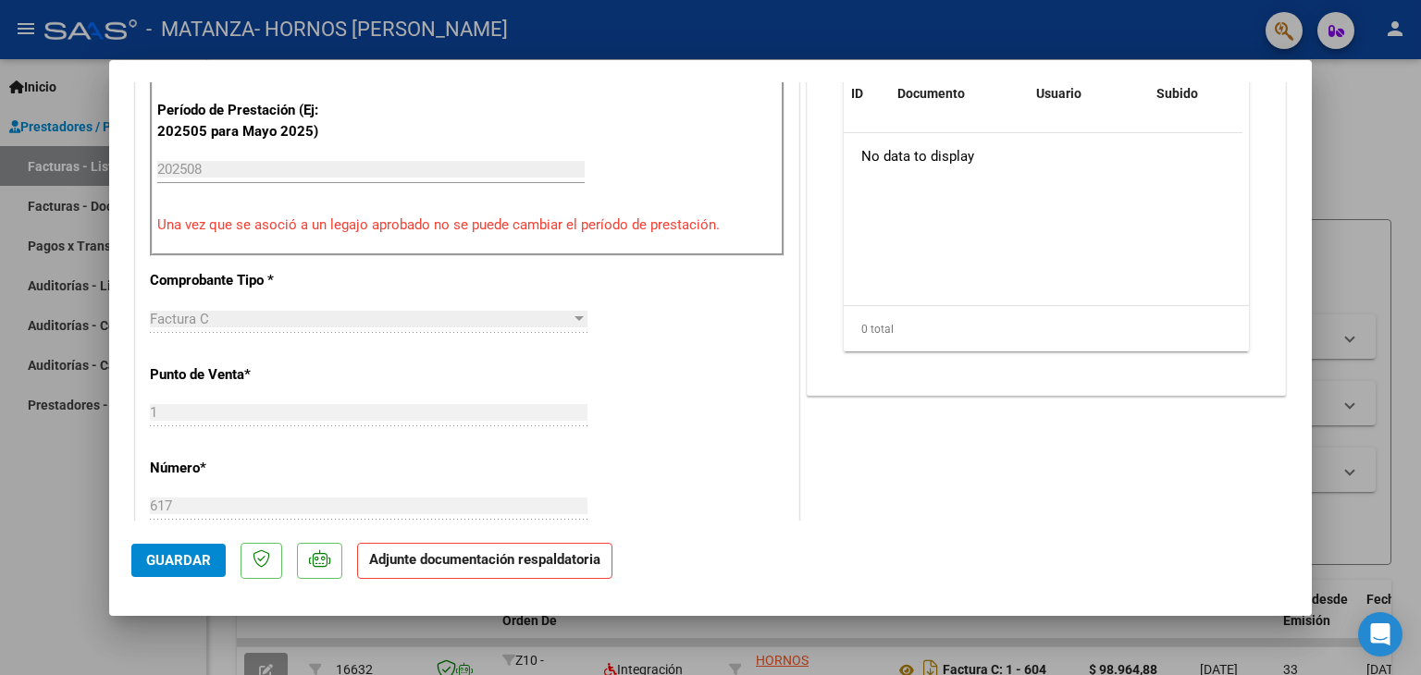
scroll to position [462, 0]
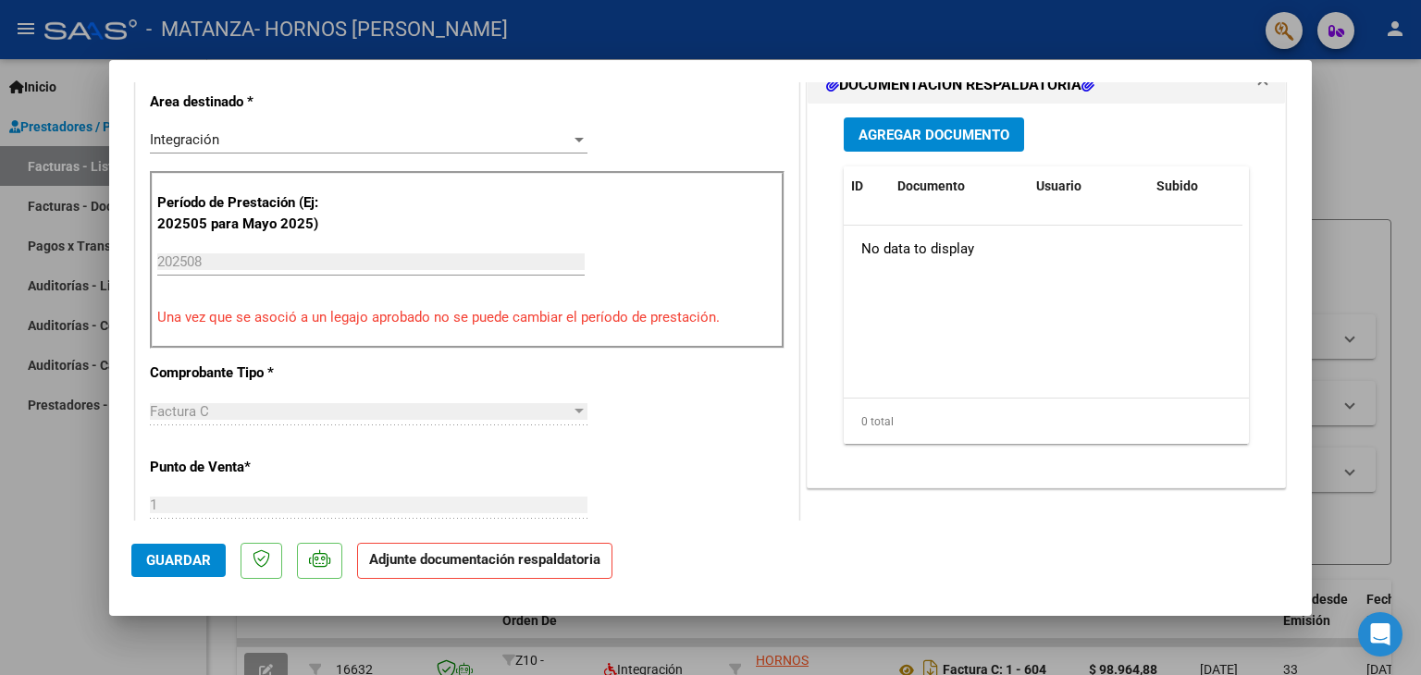
click at [932, 136] on span "Agregar Documento" at bounding box center [933, 135] width 151 height 17
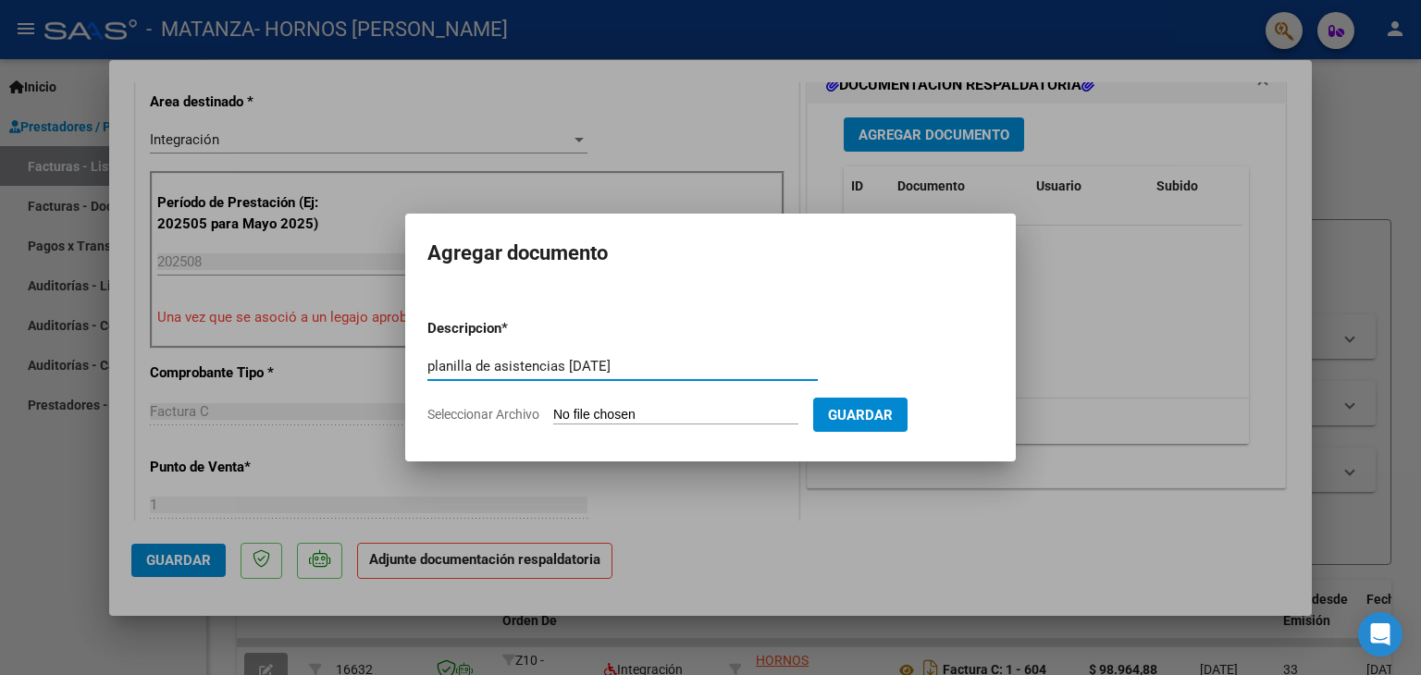
type input "planilla de asistencias [DATE]"
click at [585, 409] on input "Seleccionar Archivo" at bounding box center [675, 416] width 245 height 18
type input "C:\fakepath\Planilla de Asistencia agosto [PERSON_NAME].pdf"
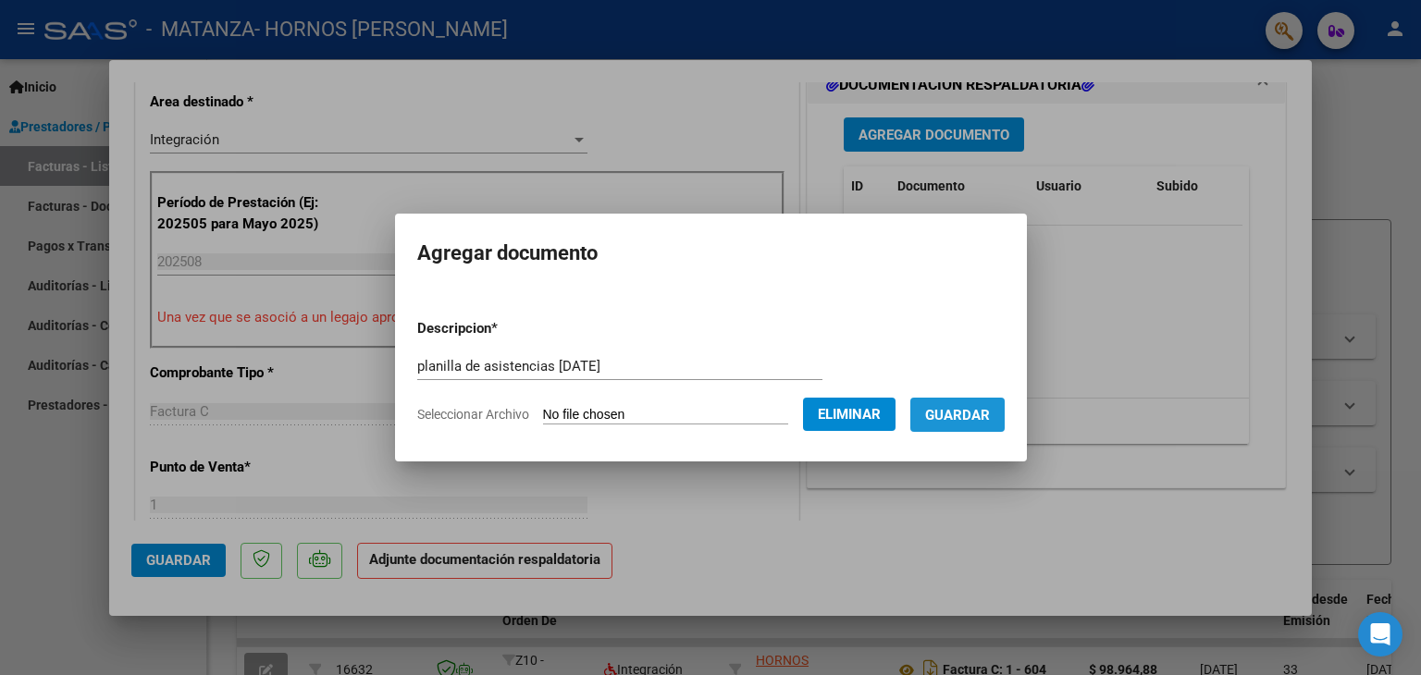
click at [955, 424] on span "Guardar" at bounding box center [957, 415] width 65 height 17
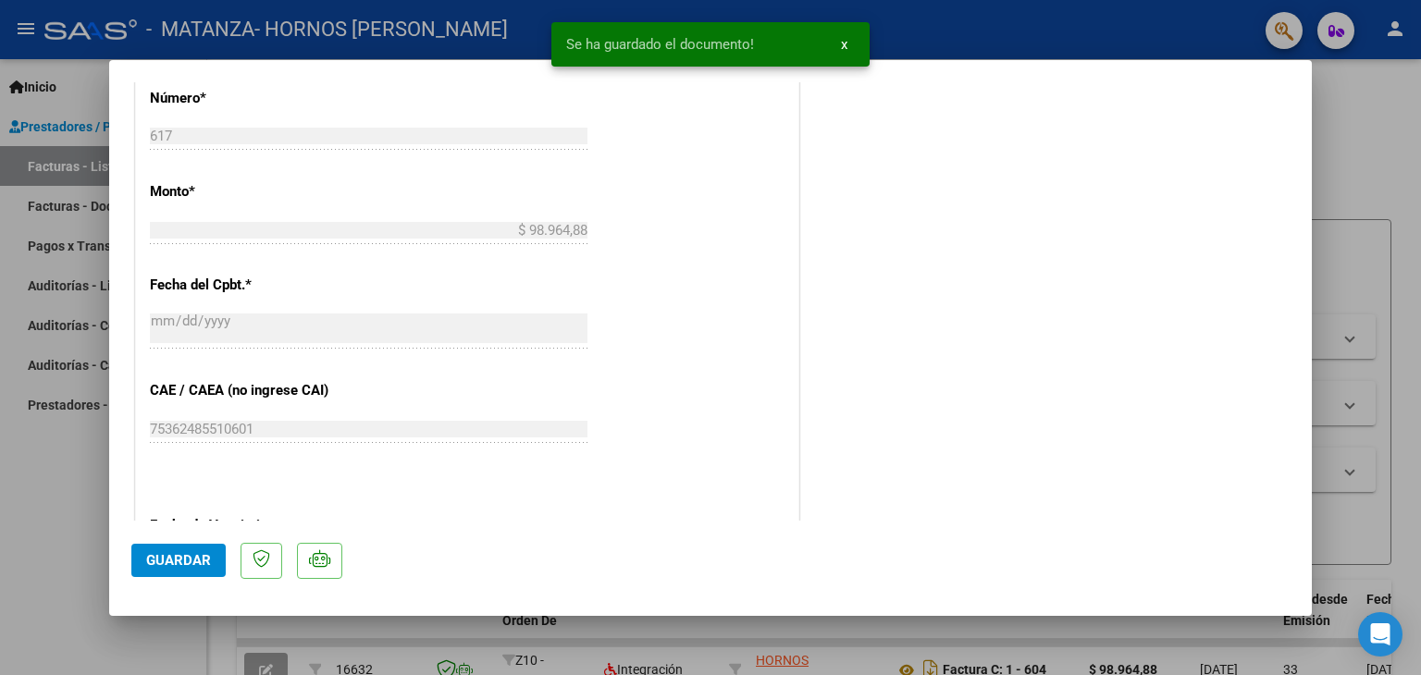
scroll to position [1214, 0]
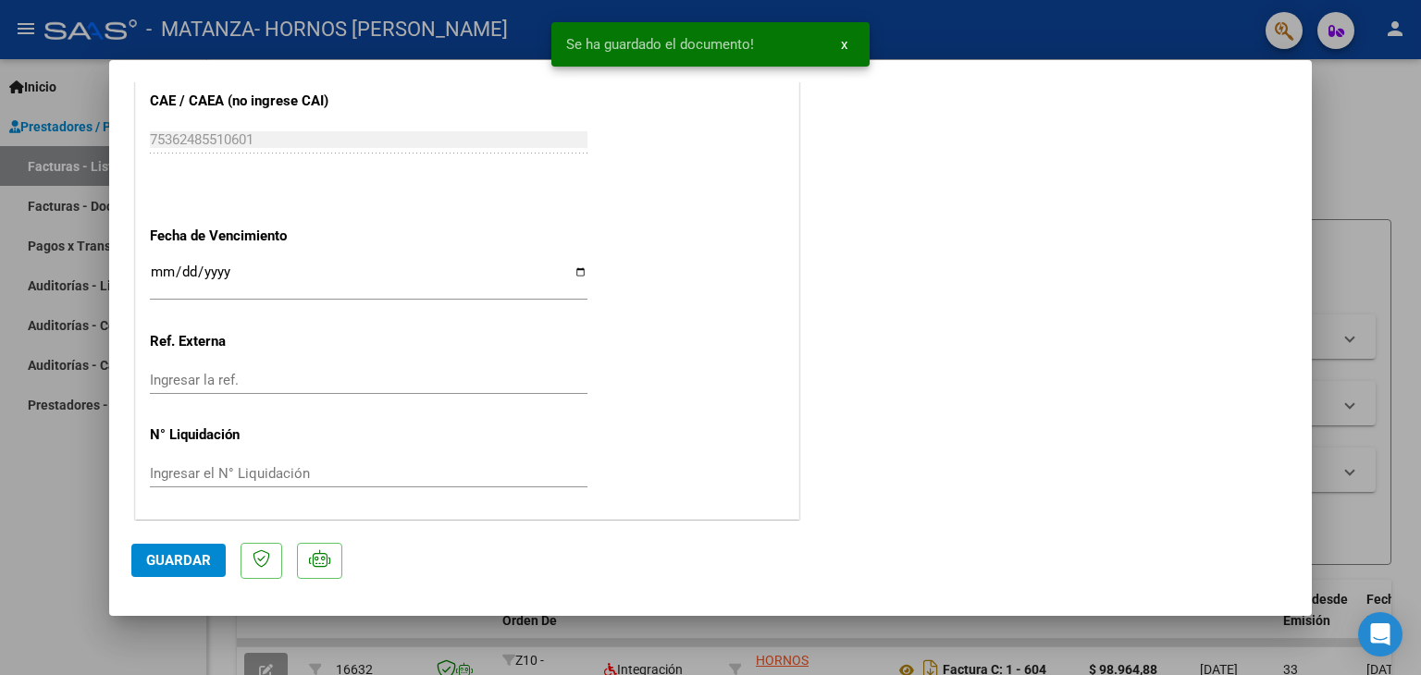
click at [153, 562] on span "Guardar" at bounding box center [178, 560] width 65 height 17
click at [1363, 179] on div at bounding box center [710, 337] width 1421 height 675
type input "$ 0,00"
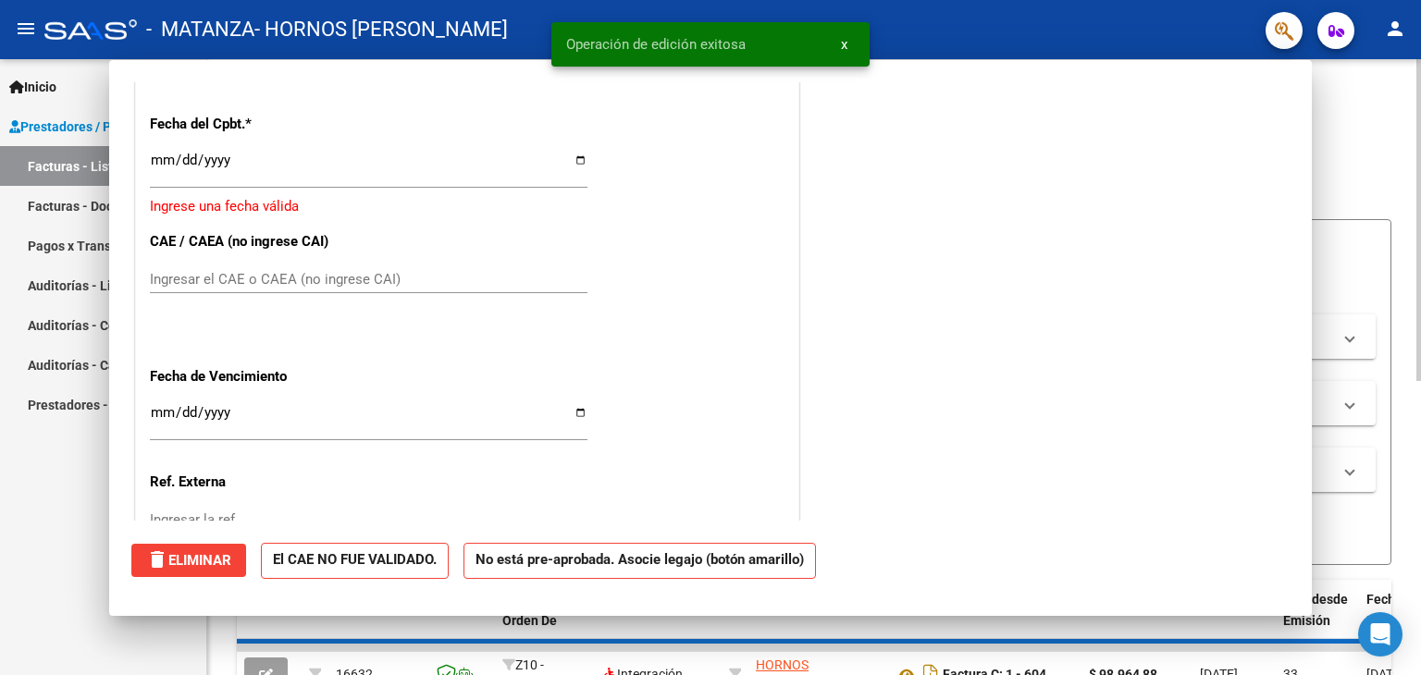
scroll to position [0, 0]
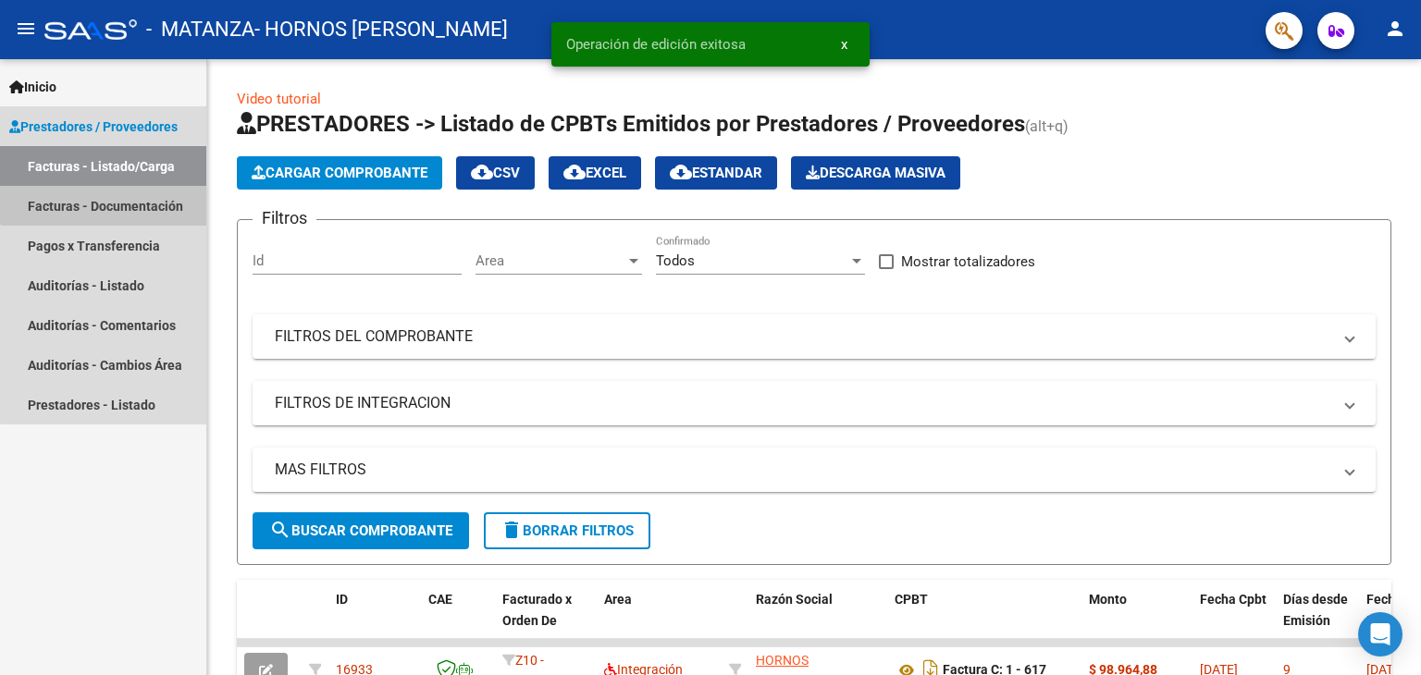
click at [155, 199] on link "Facturas - Documentación" at bounding box center [103, 206] width 206 height 40
